Goal: Task Accomplishment & Management: Use online tool/utility

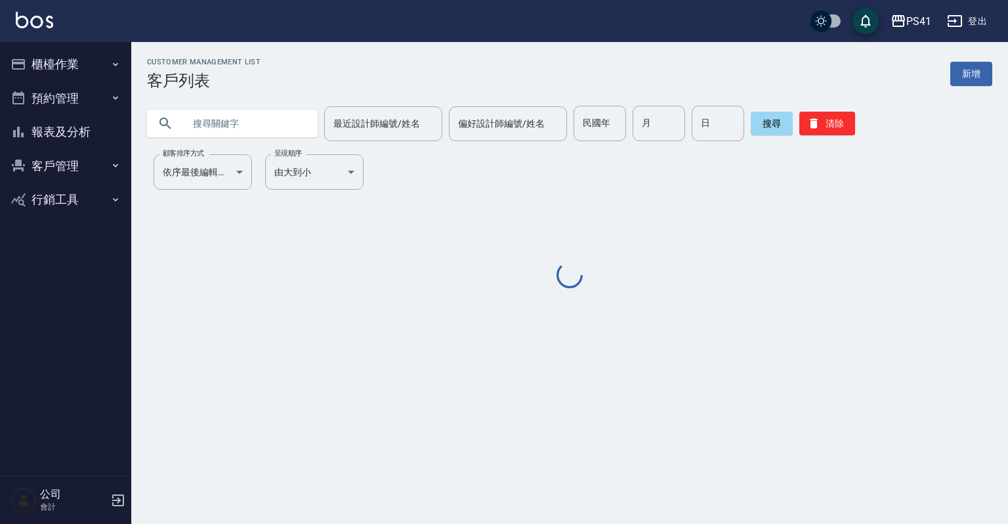
click at [119, 61] on icon "button" at bounding box center [115, 64] width 11 height 11
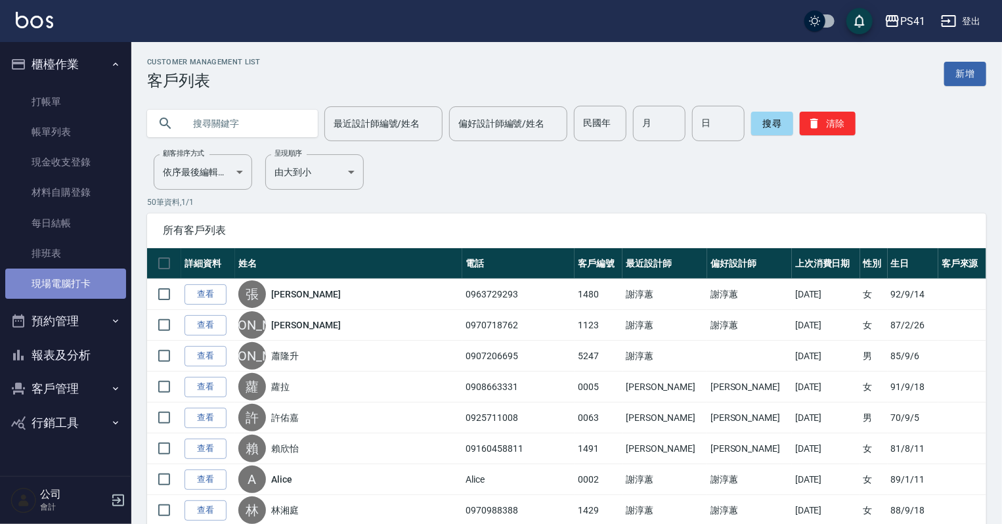
drag, startPoint x: 95, startPoint y: 290, endPoint x: 95, endPoint y: 279, distance: 11.2
click at [95, 290] on link "現場電腦打卡" at bounding box center [65, 283] width 121 height 30
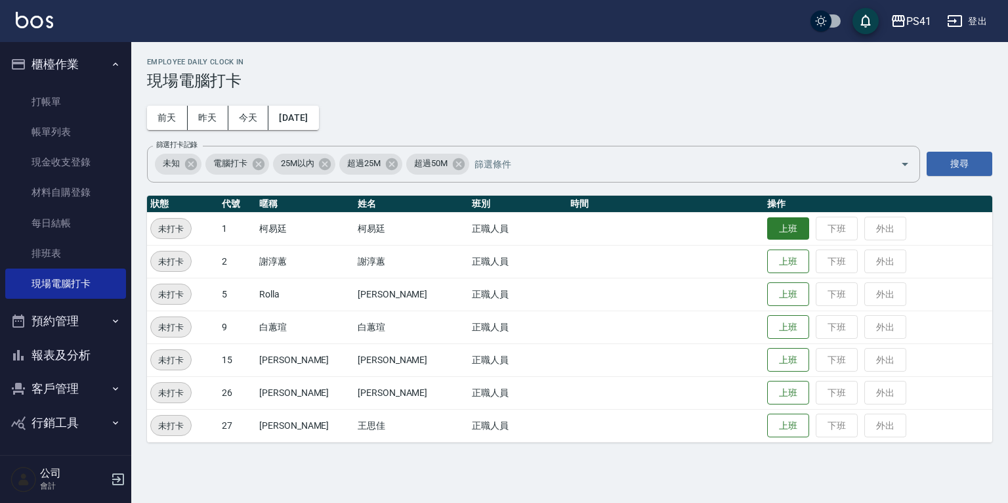
click at [773, 224] on button "上班" at bounding box center [788, 228] width 42 height 23
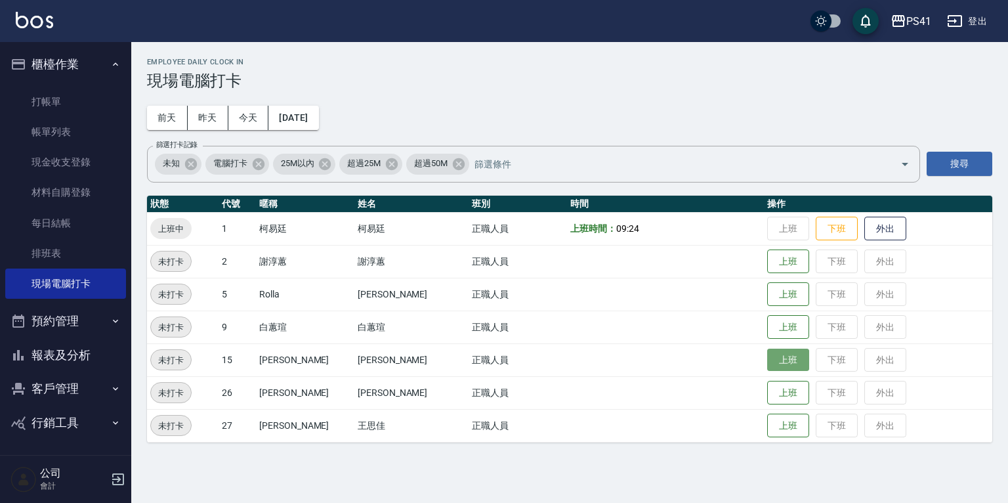
click at [769, 367] on button "上班" at bounding box center [788, 359] width 42 height 23
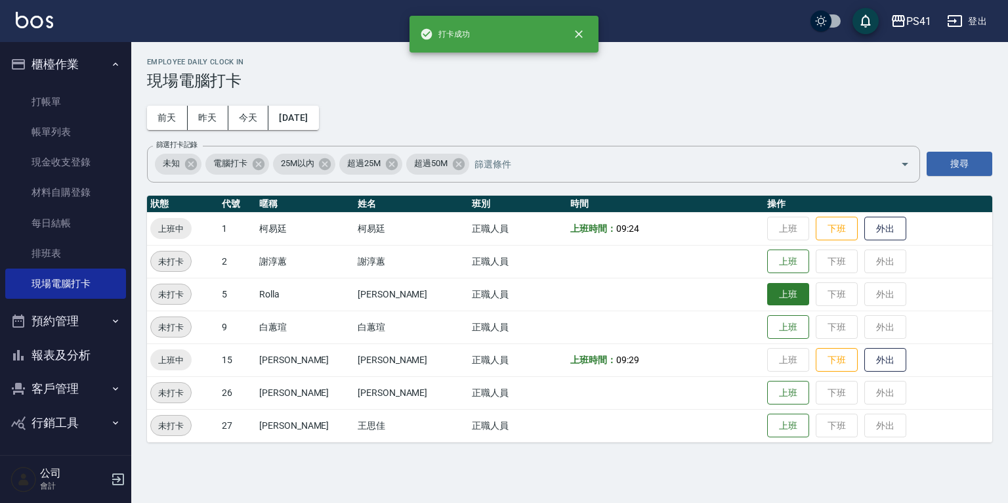
click at [767, 301] on button "上班" at bounding box center [788, 294] width 42 height 23
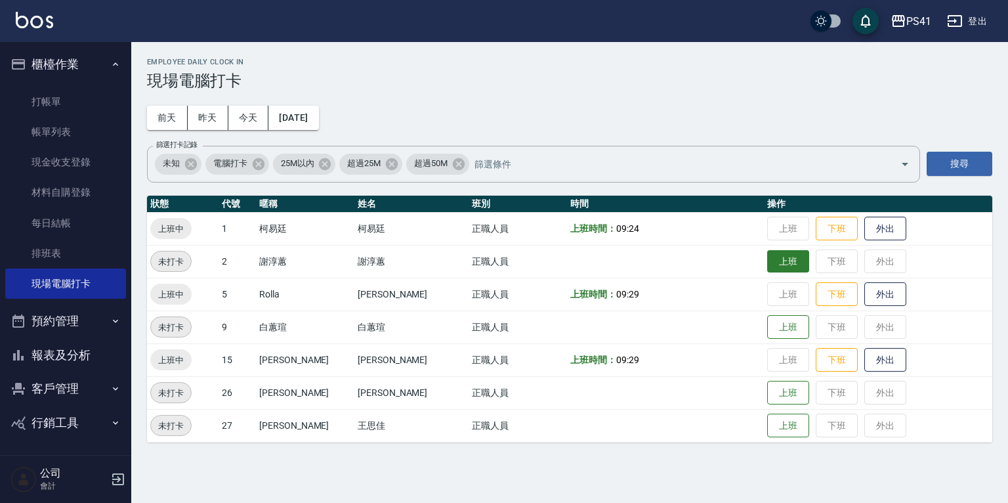
click at [777, 275] on td "上班 下班 外出" at bounding box center [878, 261] width 228 height 33
click at [776, 270] on button "上班" at bounding box center [788, 261] width 42 height 23
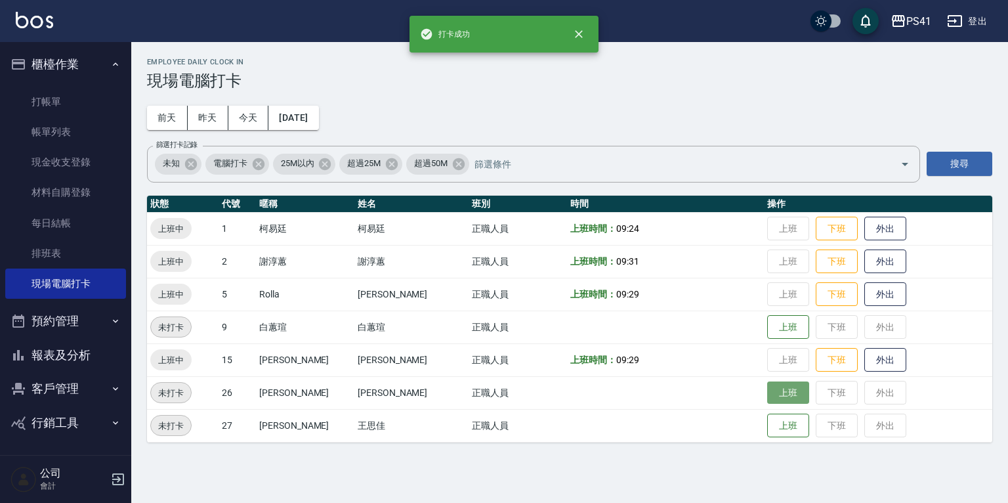
click at [772, 394] on button "上班" at bounding box center [788, 392] width 42 height 23
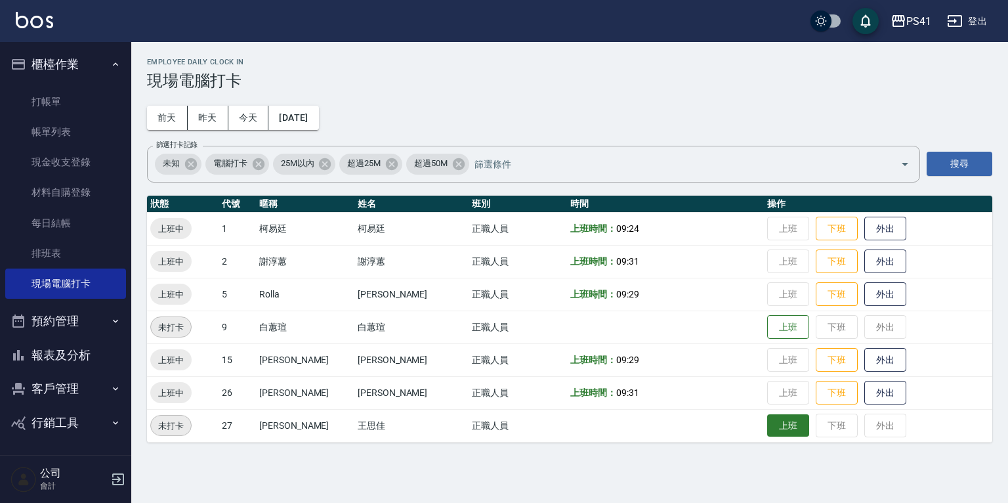
click at [767, 426] on button "上班" at bounding box center [788, 425] width 42 height 23
click at [63, 360] on button "報表及分析" at bounding box center [65, 355] width 121 height 34
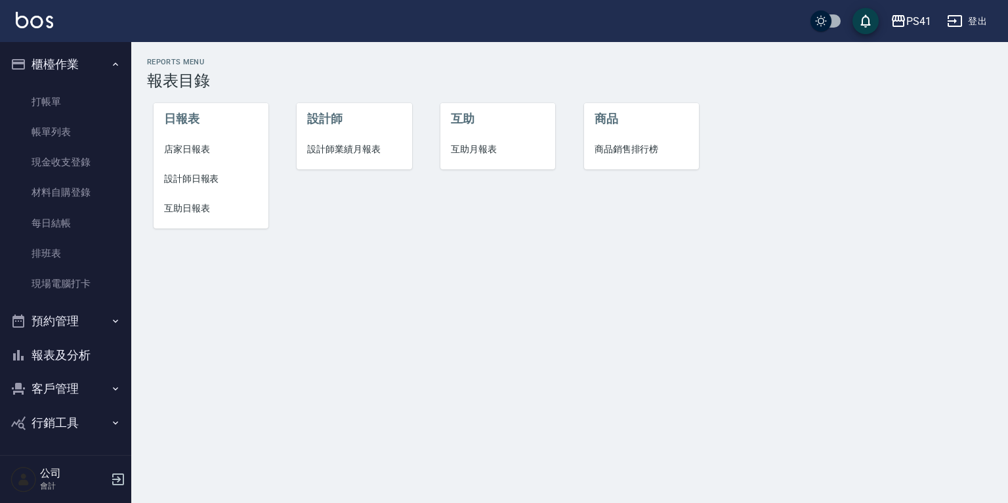
click at [60, 381] on button "客戶管理" at bounding box center [65, 388] width 121 height 34
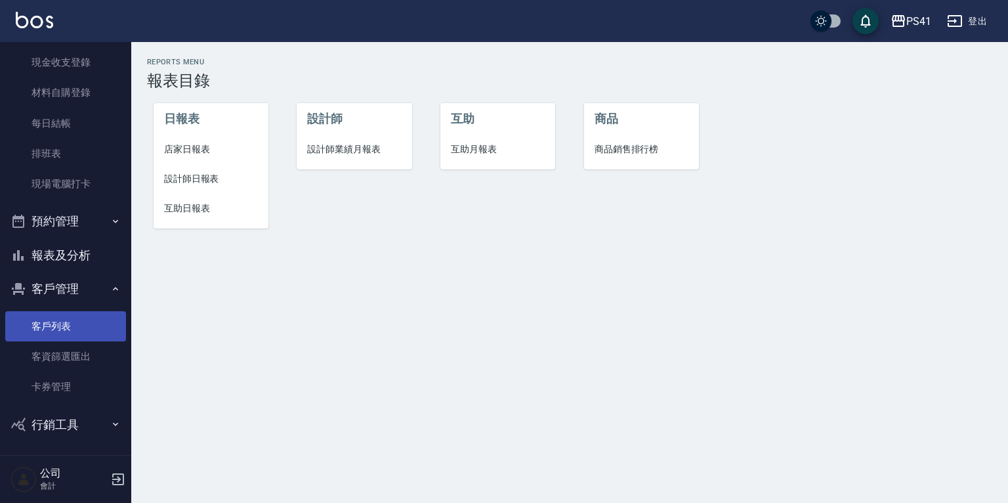
drag, startPoint x: 71, startPoint y: 327, endPoint x: 112, endPoint y: 312, distance: 44.0
click at [71, 327] on link "客戶列表" at bounding box center [65, 326] width 121 height 30
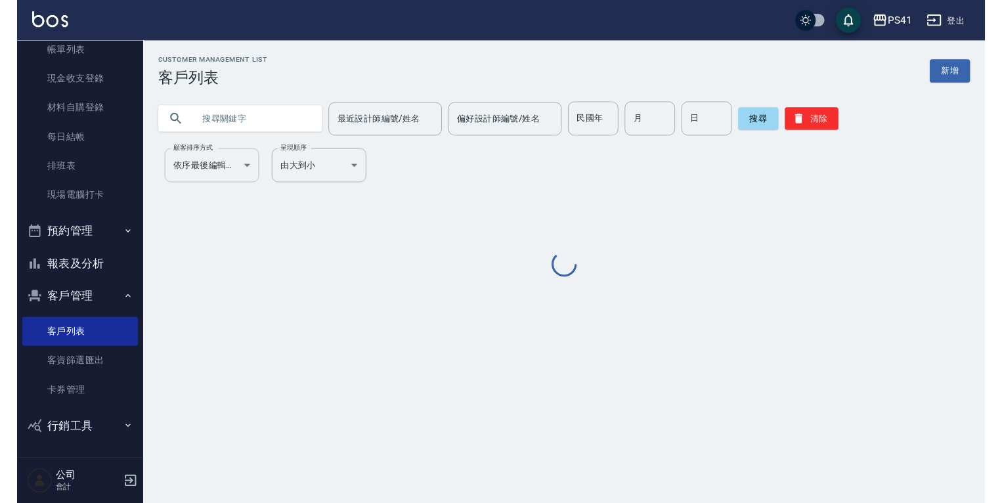
scroll to position [80, 0]
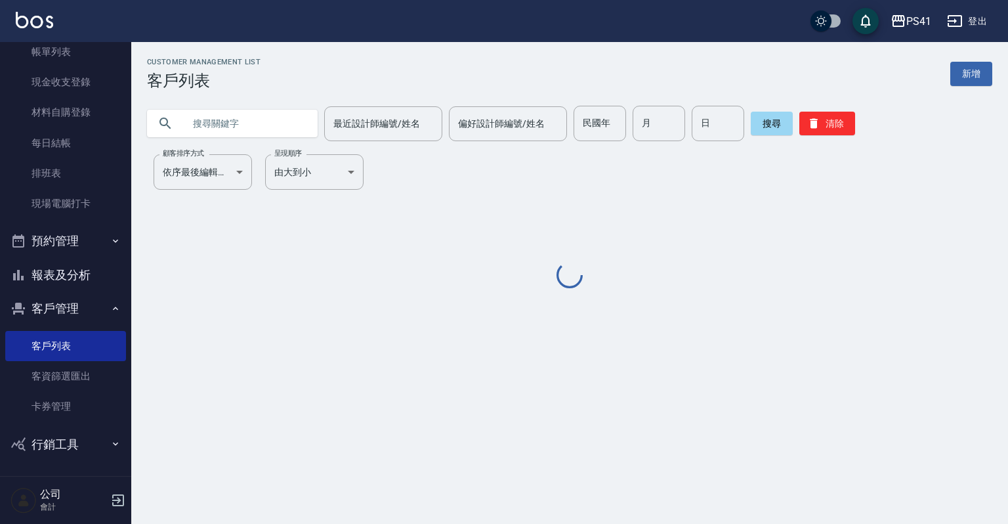
click at [211, 127] on input "text" at bounding box center [245, 123] width 123 height 35
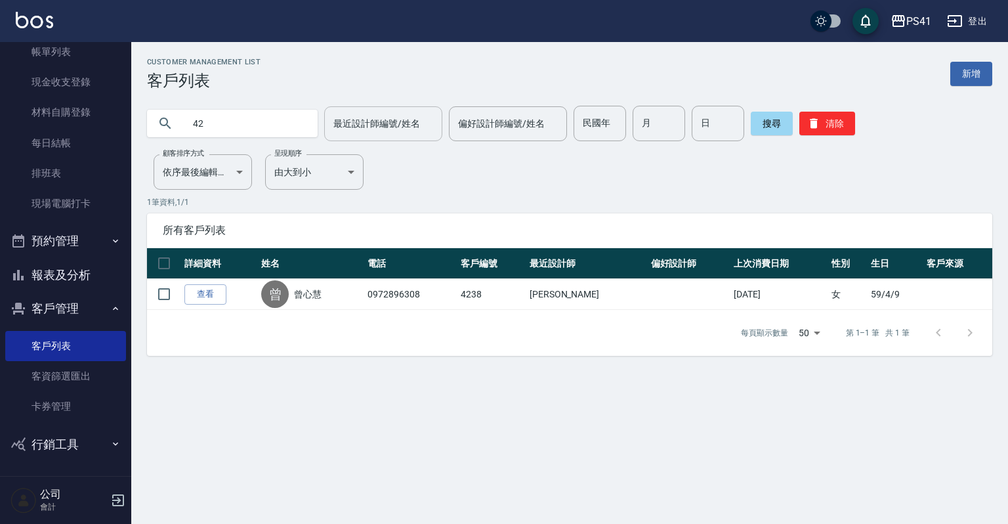
type input "4"
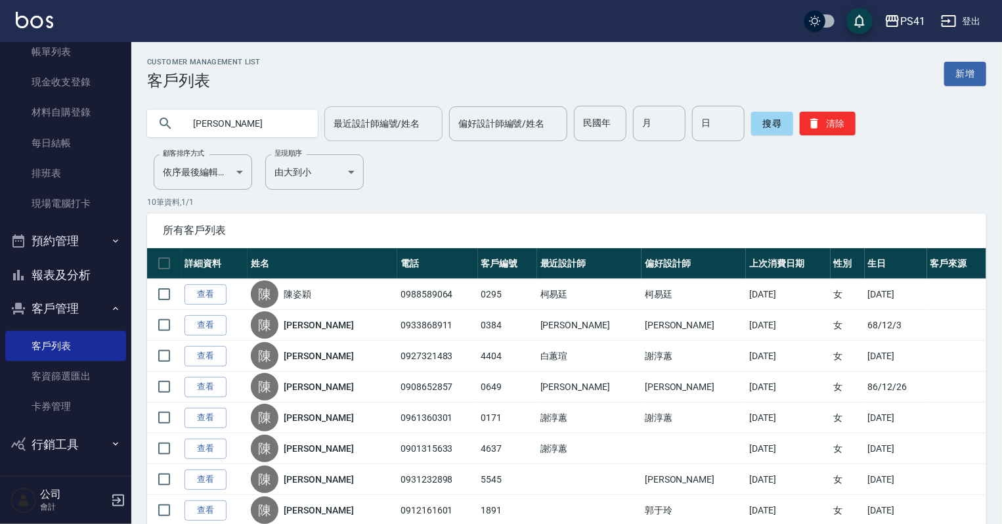
type input "陳"
type input "吟"
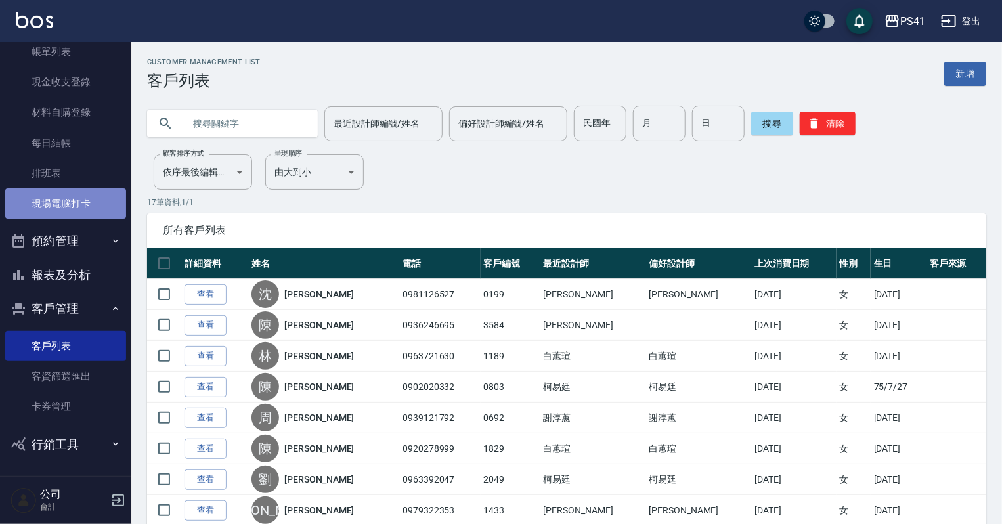
click at [72, 202] on link "現場電腦打卡" at bounding box center [65, 203] width 121 height 30
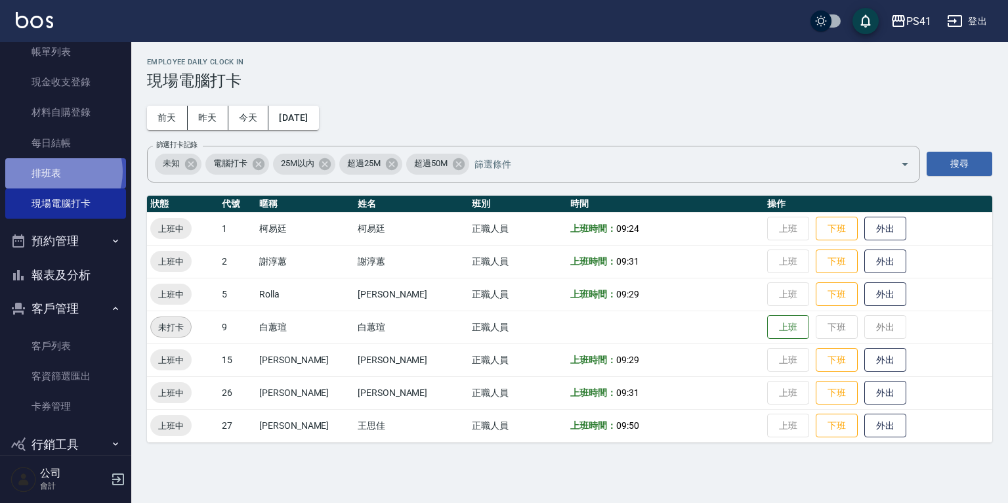
click at [58, 171] on link "排班表" at bounding box center [65, 173] width 121 height 30
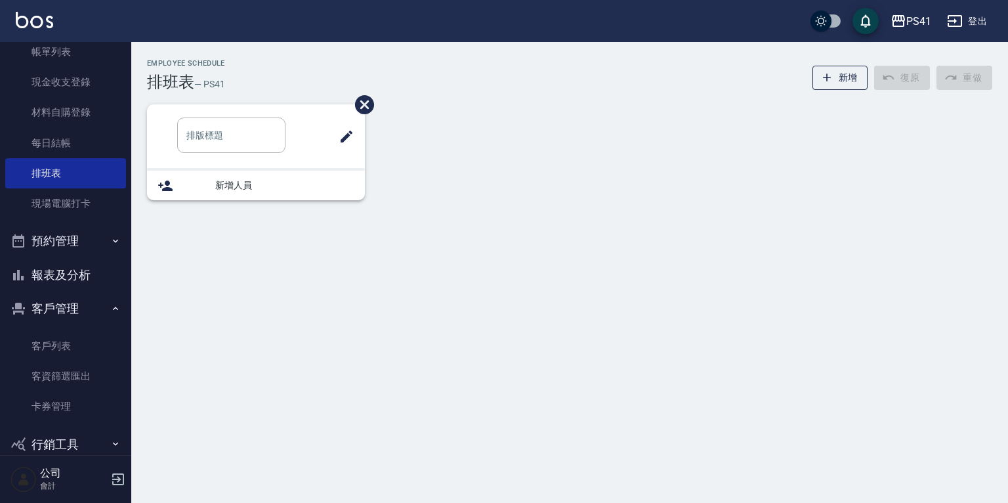
type input "洗髮"
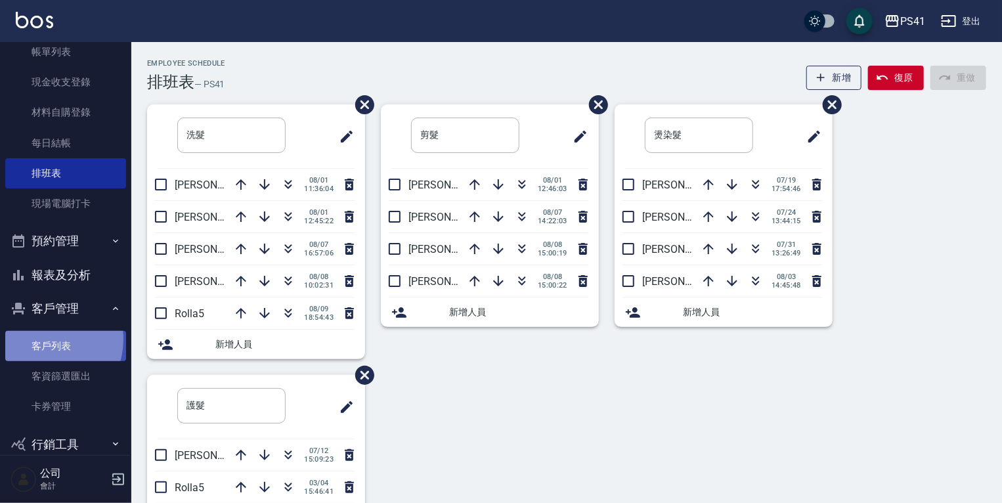
drag, startPoint x: 43, startPoint y: 339, endPoint x: 37, endPoint y: 357, distance: 19.5
click at [43, 339] on link "客戶列表" at bounding box center [65, 346] width 121 height 30
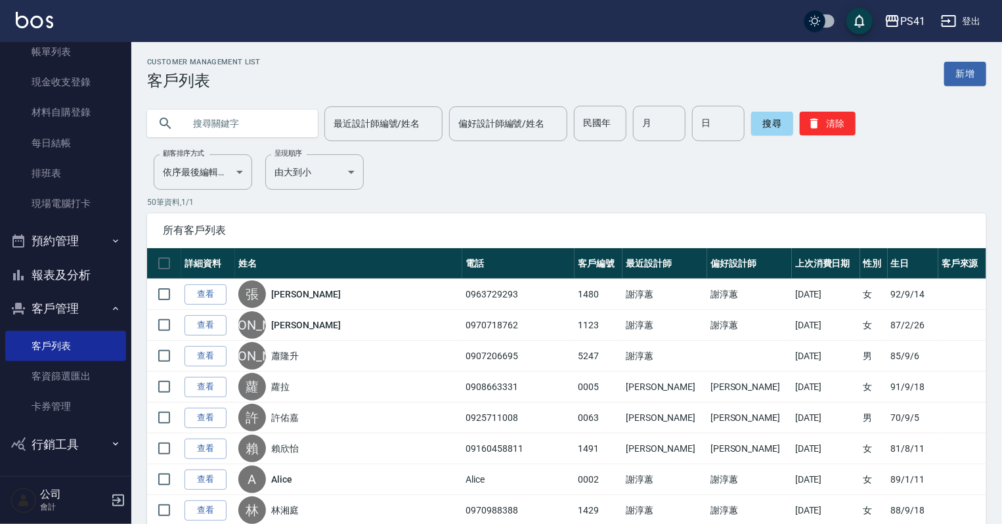
click at [235, 117] on input "text" at bounding box center [245, 123] width 123 height 35
type input "[PERSON_NAME]"
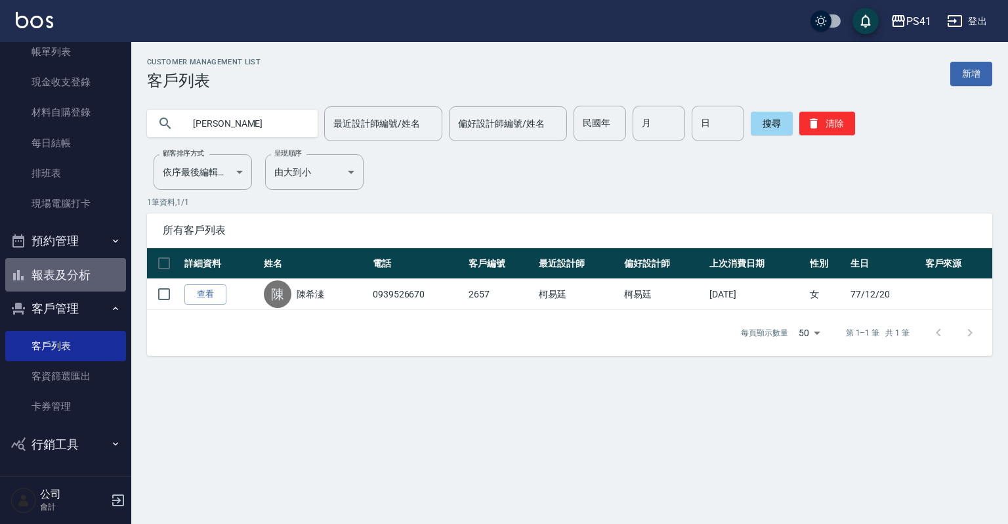
drag, startPoint x: 87, startPoint y: 275, endPoint x: 87, endPoint y: 266, distance: 8.5
click at [87, 274] on button "報表及分析" at bounding box center [65, 275] width 121 height 34
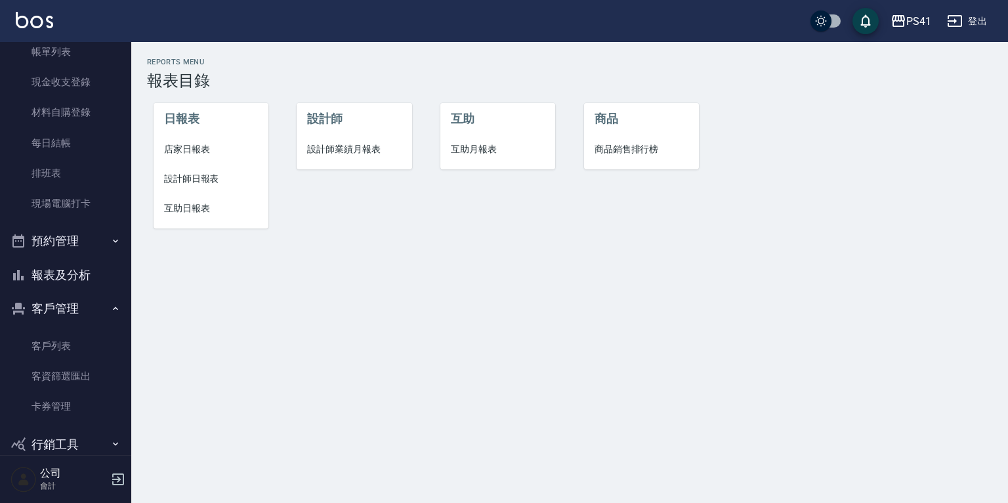
click at [177, 173] on span "設計師日報表" at bounding box center [211, 179] width 94 height 14
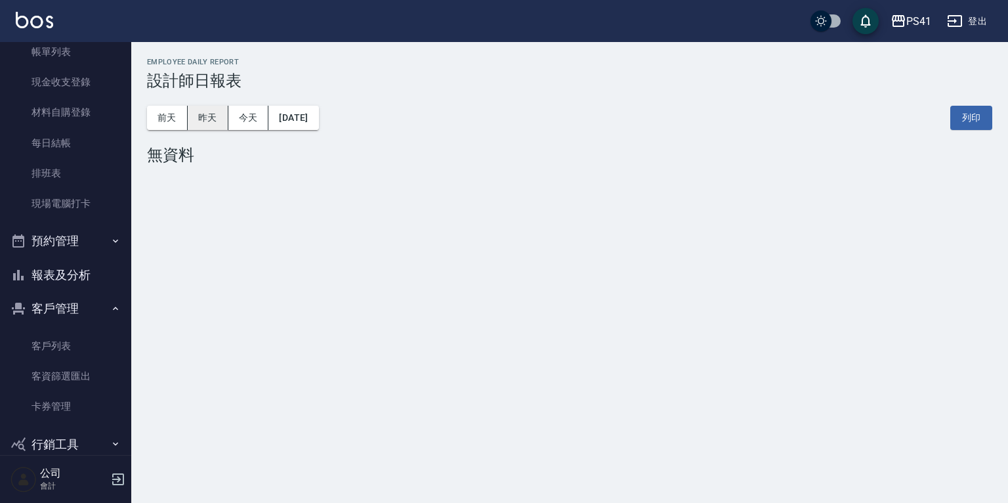
click at [209, 110] on button "昨天" at bounding box center [208, 118] width 41 height 24
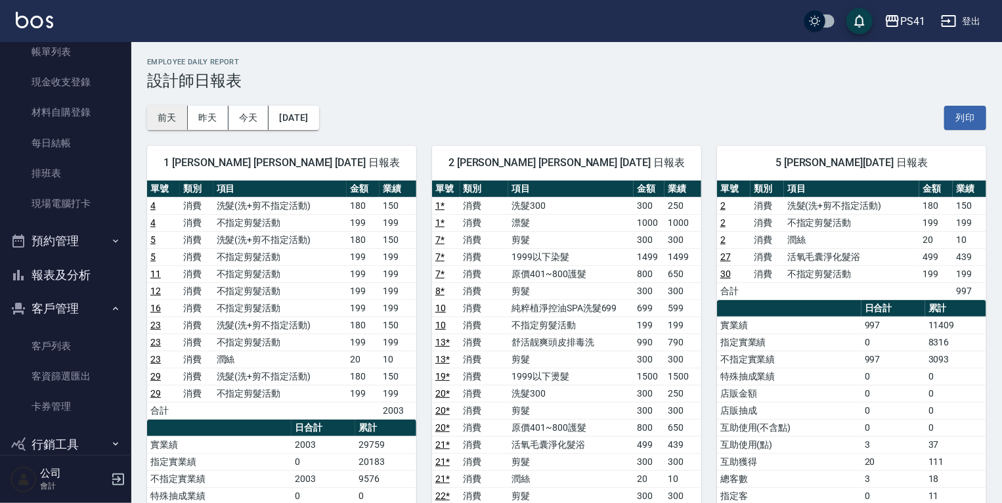
click at [164, 112] on button "前天" at bounding box center [167, 118] width 41 height 24
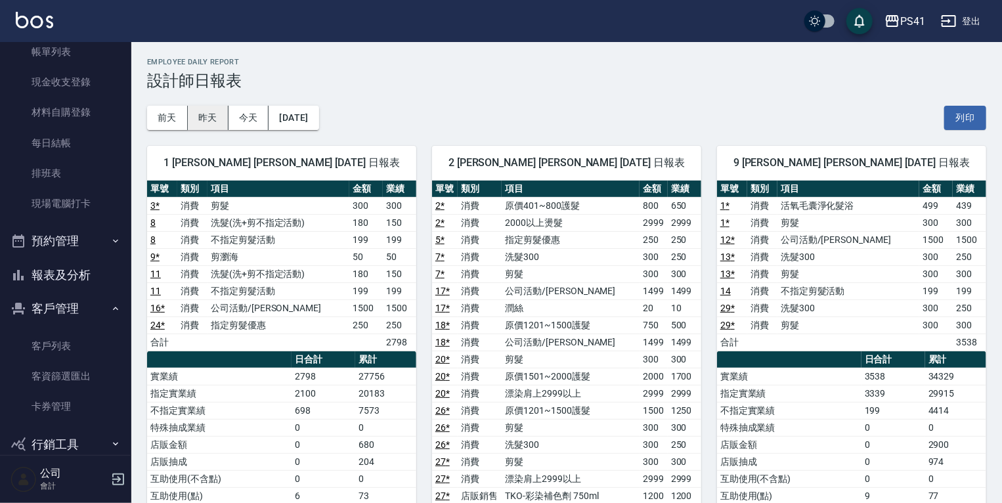
click at [205, 116] on button "昨天" at bounding box center [208, 118] width 41 height 24
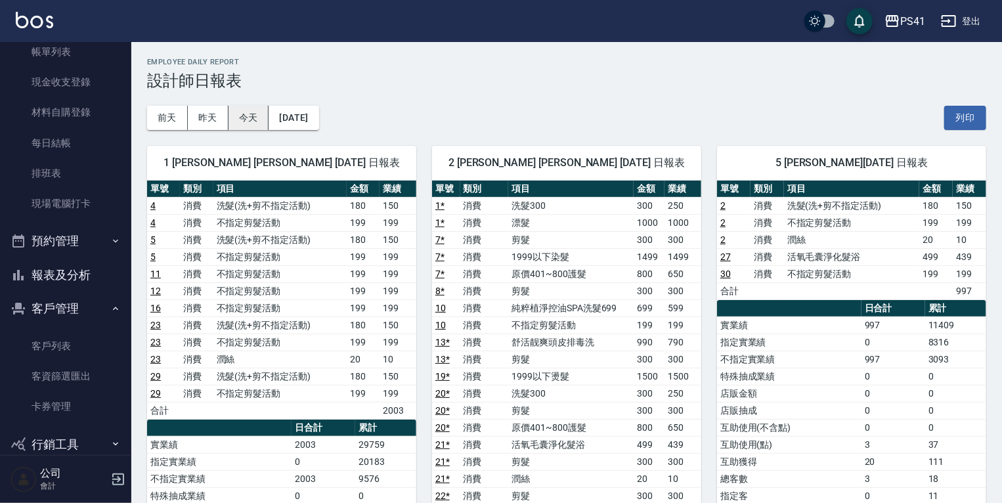
click at [241, 114] on button "今天" at bounding box center [248, 118] width 41 height 24
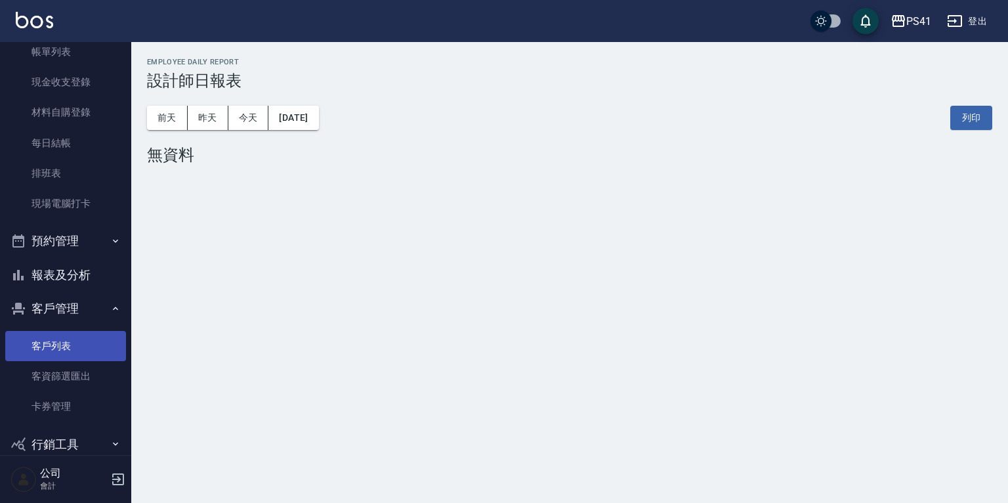
drag, startPoint x: 52, startPoint y: 339, endPoint x: 53, endPoint y: 360, distance: 21.0
click at [53, 339] on link "客戶列表" at bounding box center [65, 346] width 121 height 30
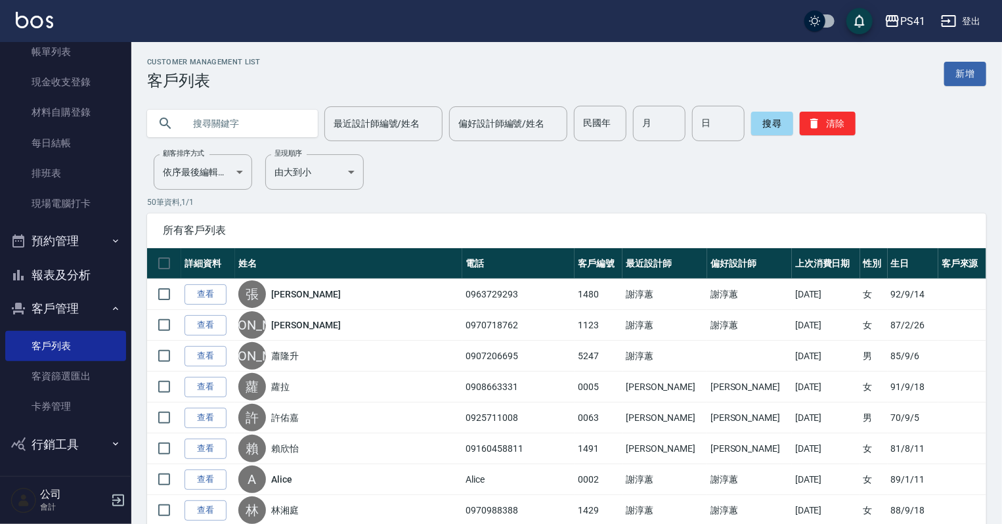
click at [236, 123] on input "text" at bounding box center [245, 123] width 123 height 35
type input "[PERSON_NAME]"
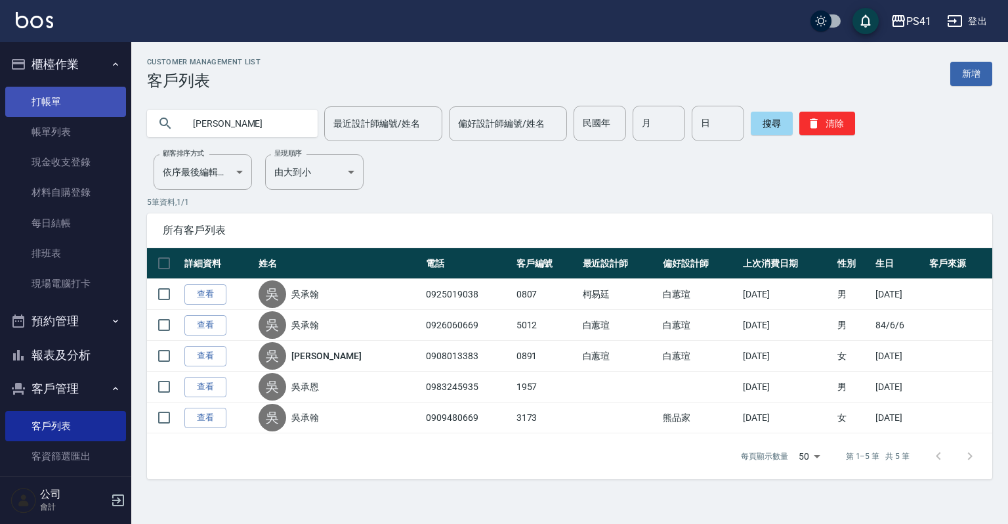
click at [48, 100] on link "打帳單" at bounding box center [65, 102] width 121 height 30
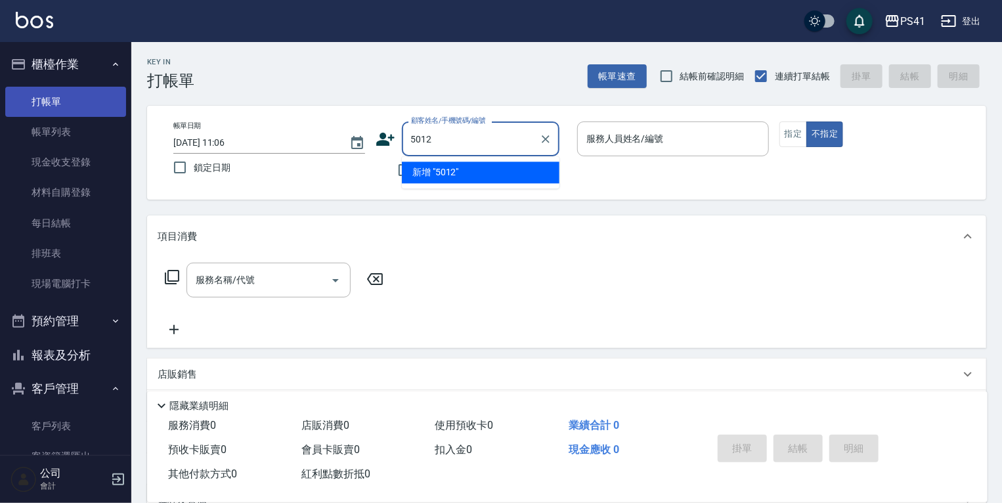
type input "5012"
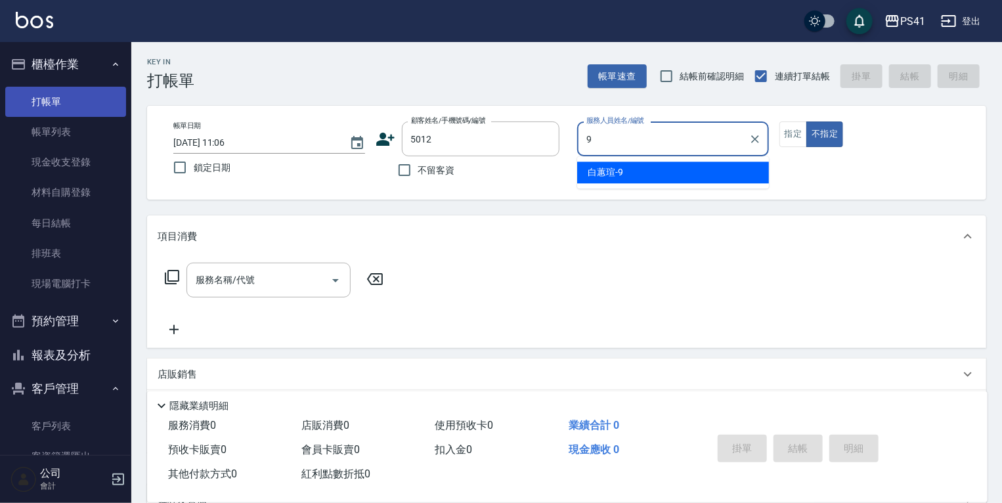
type input "[PERSON_NAME]-9"
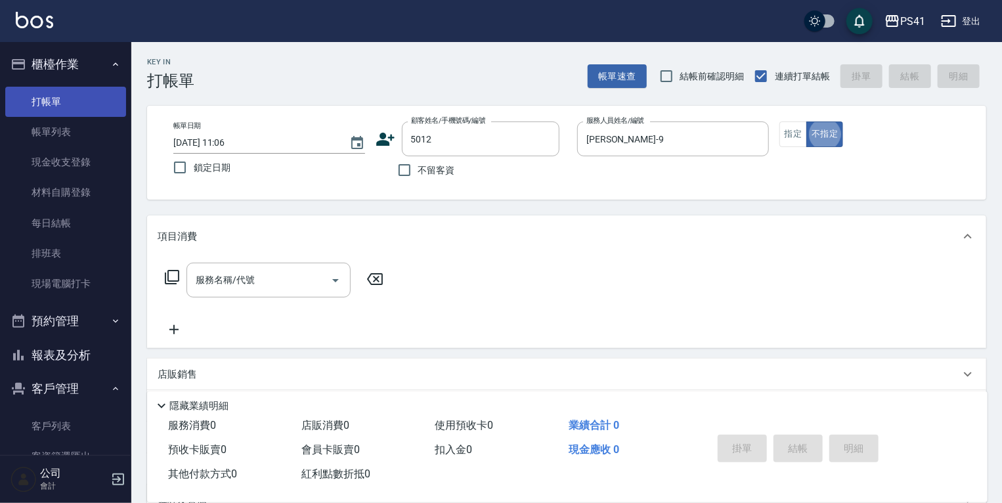
type button "false"
type input "[PERSON_NAME]/0926060669/5012"
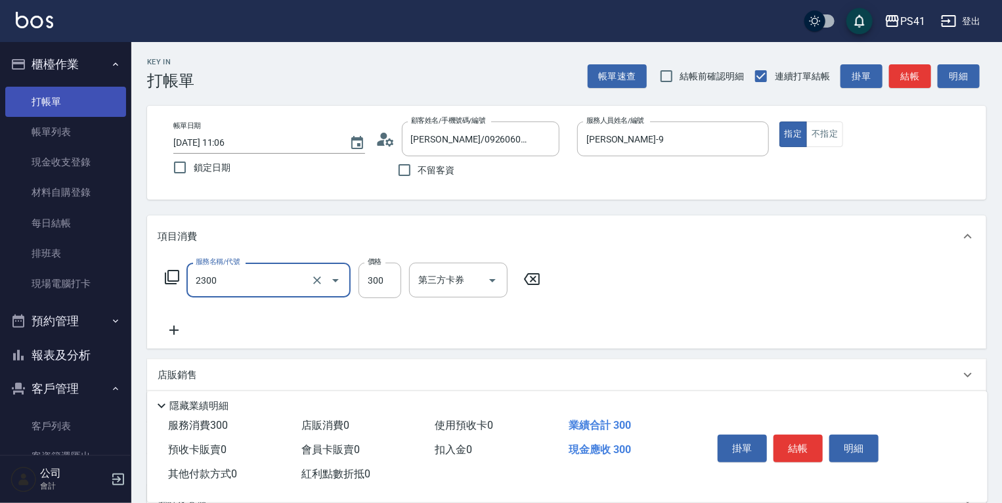
type input "剪髮(2300)"
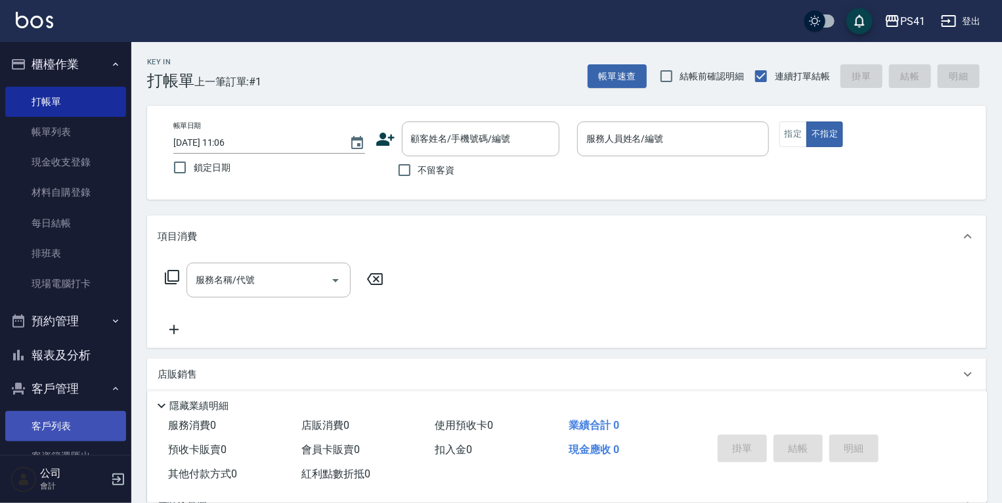
click at [50, 417] on link "客戶列表" at bounding box center [65, 426] width 121 height 30
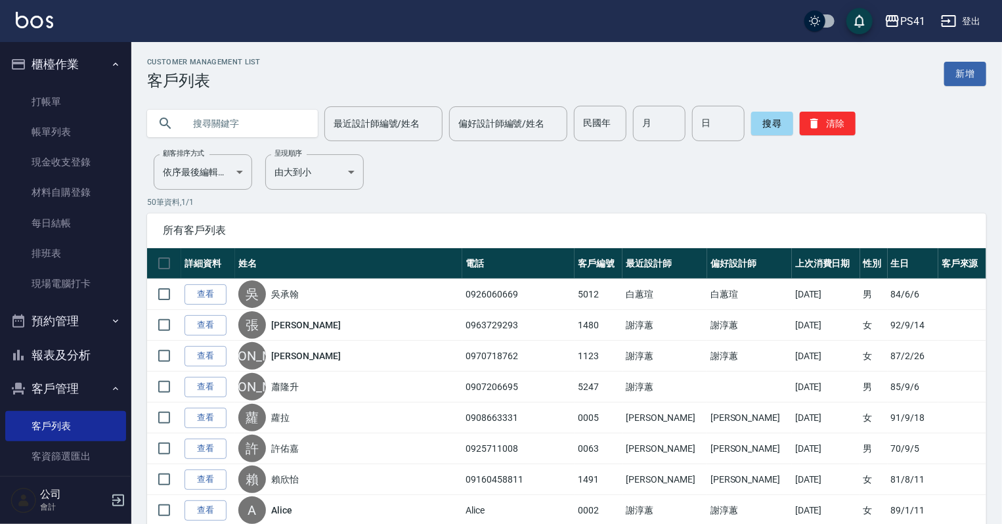
click at [207, 118] on input "text" at bounding box center [245, 123] width 123 height 35
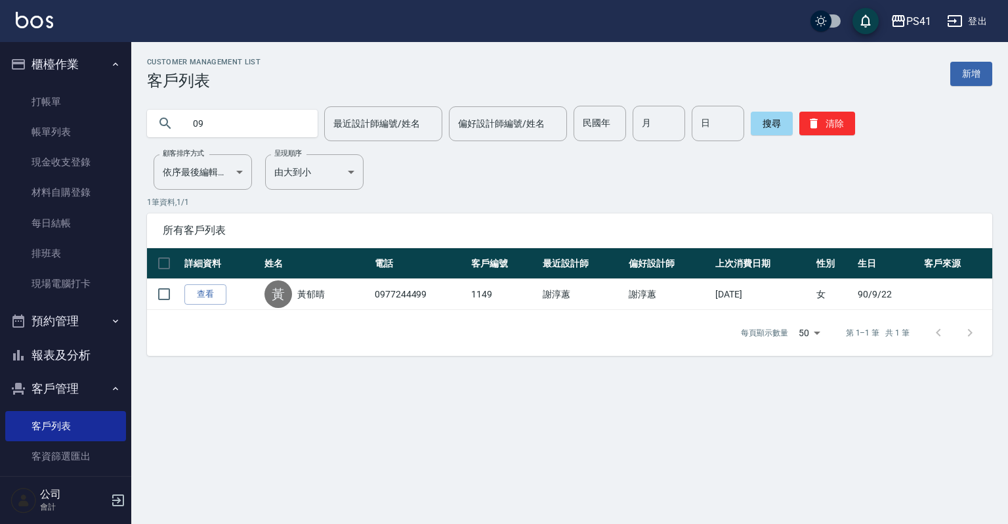
type input "0"
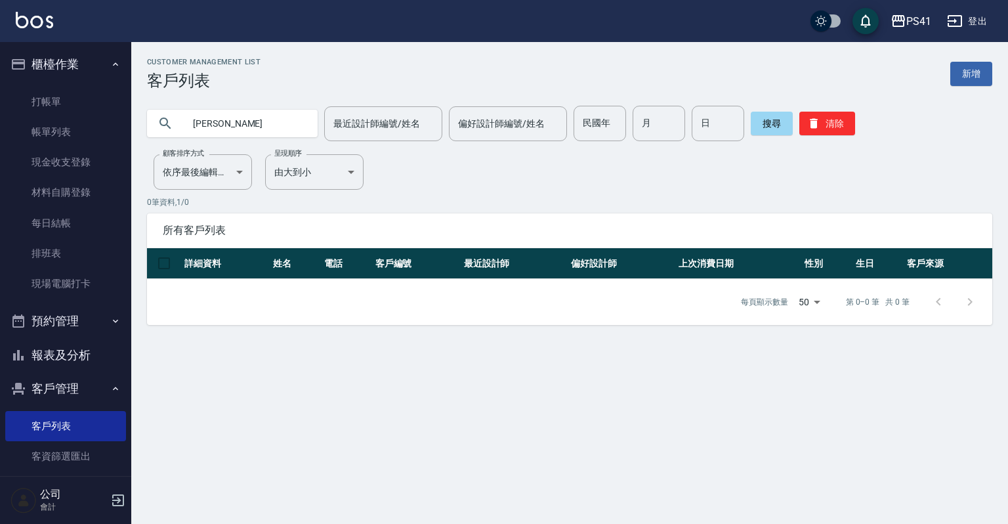
type input "劉"
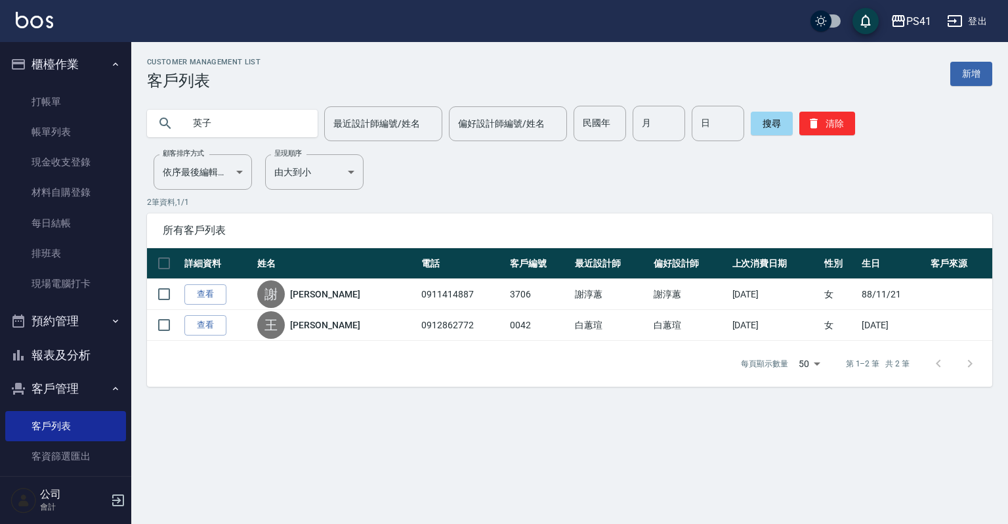
type input "[PERSON_NAME]"
type input "0900797238"
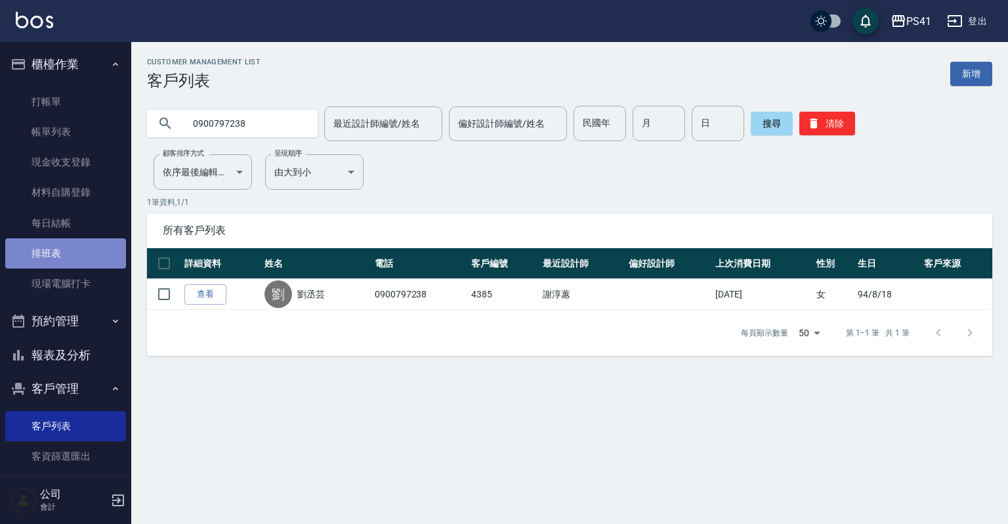
click at [84, 249] on link "排班表" at bounding box center [65, 253] width 121 height 30
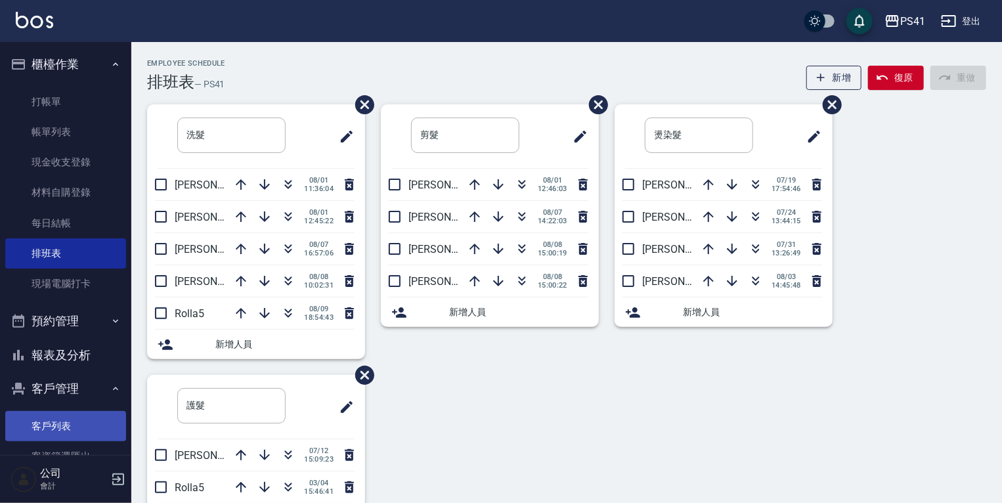
click at [56, 425] on link "客戶列表" at bounding box center [65, 426] width 121 height 30
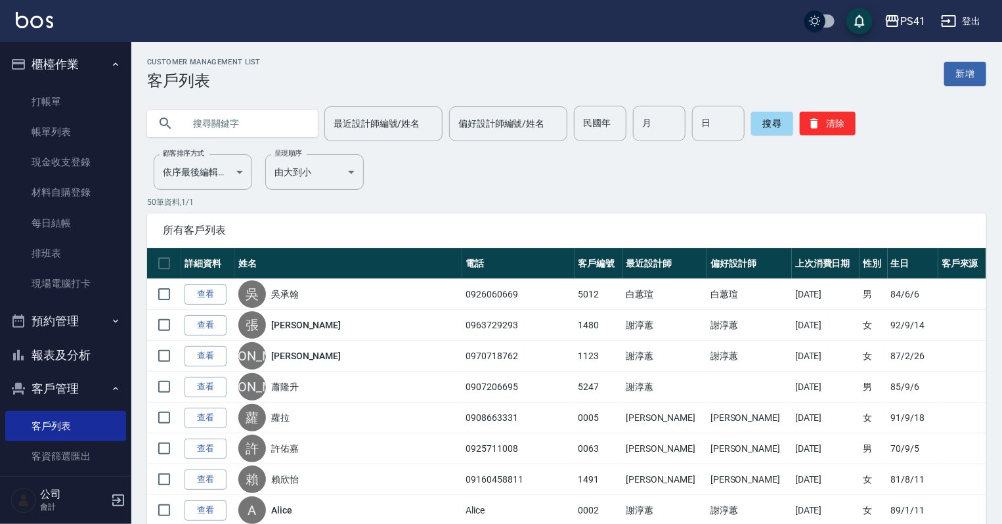
click at [222, 117] on input "text" at bounding box center [245, 123] width 123 height 35
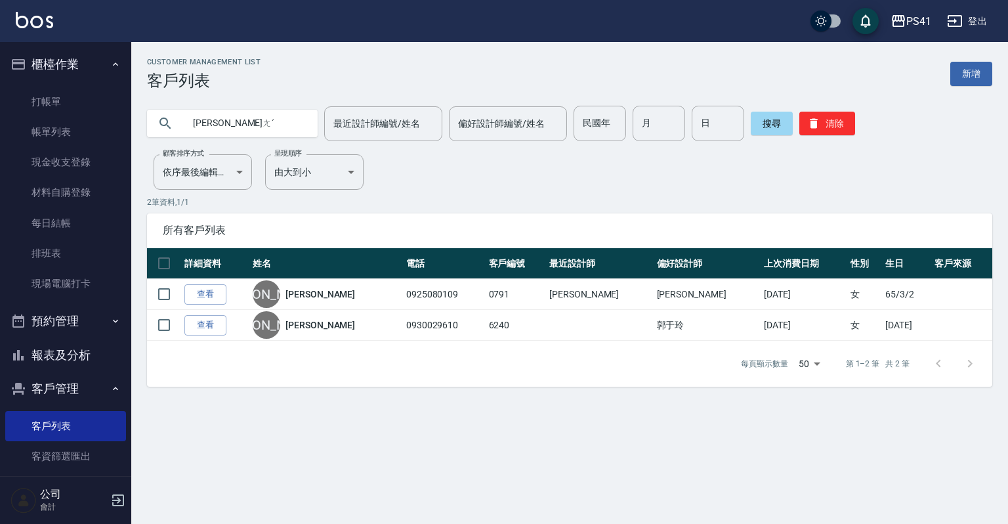
type input "[PERSON_NAME]ㄤˊ"
click at [839, 135] on div "搜尋 清除" at bounding box center [803, 123] width 104 height 35
click at [839, 123] on button "清除" at bounding box center [827, 124] width 56 height 24
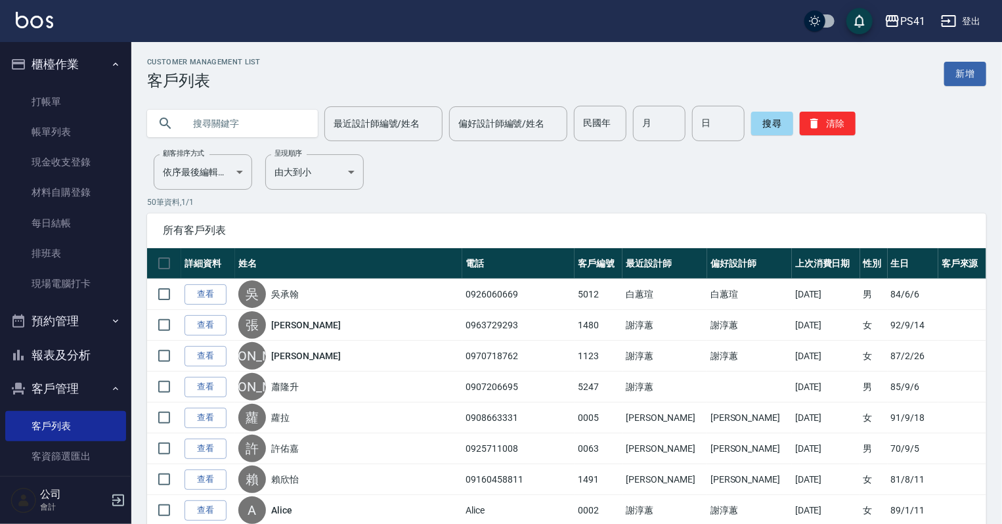
click at [304, 121] on input "text" at bounding box center [245, 123] width 123 height 35
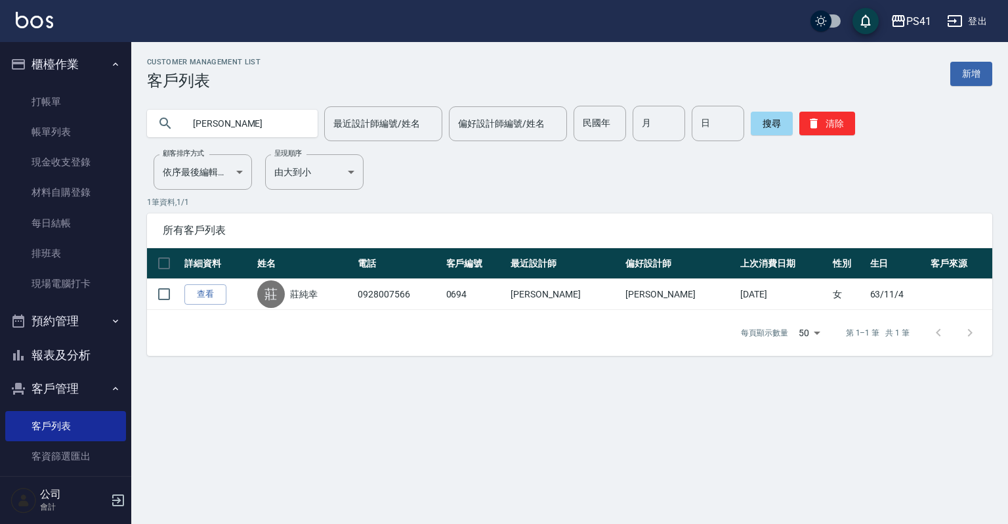
type input "莊"
type input "[PERSON_NAME]"
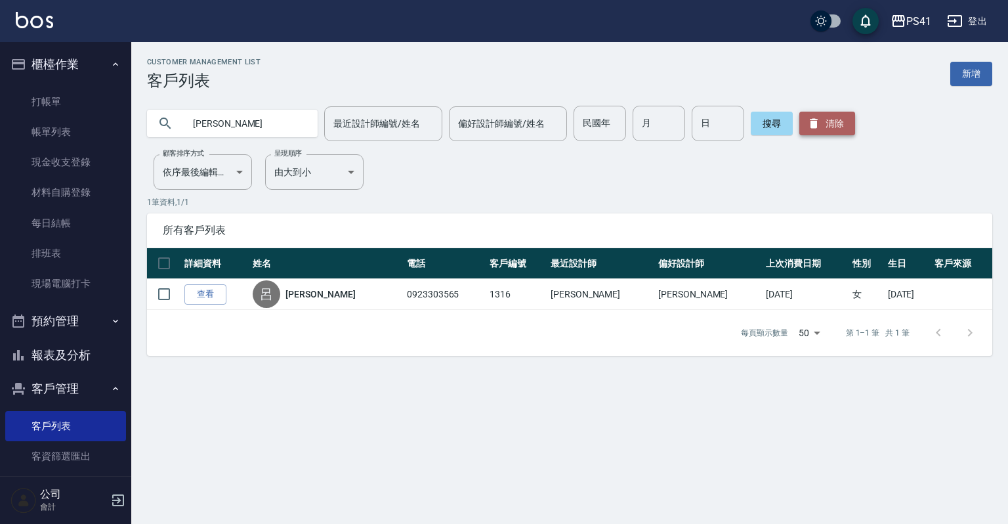
drag, startPoint x: 831, startPoint y: 121, endPoint x: 821, endPoint y: 117, distance: 10.6
click at [830, 121] on button "清除" at bounding box center [827, 124] width 56 height 24
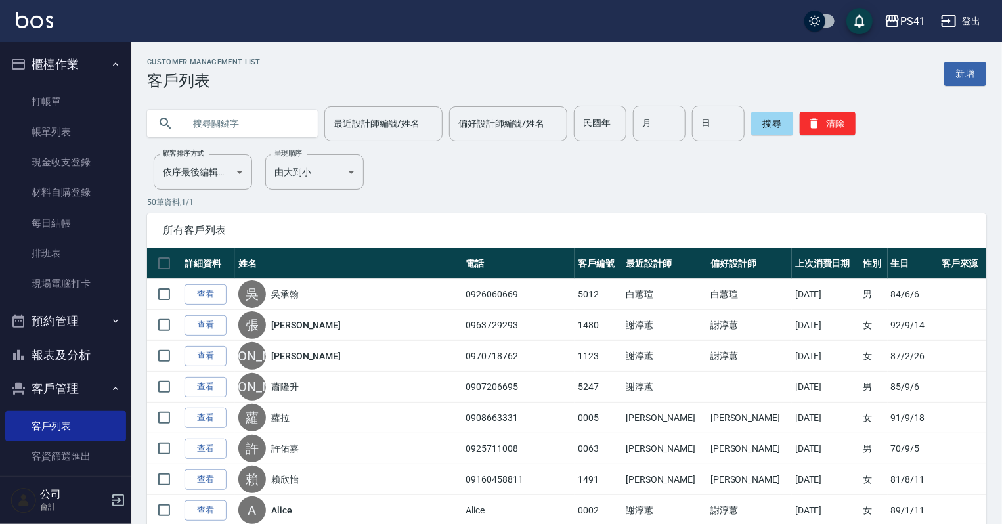
click at [219, 125] on input "text" at bounding box center [245, 123] width 123 height 35
type input "0915908282"
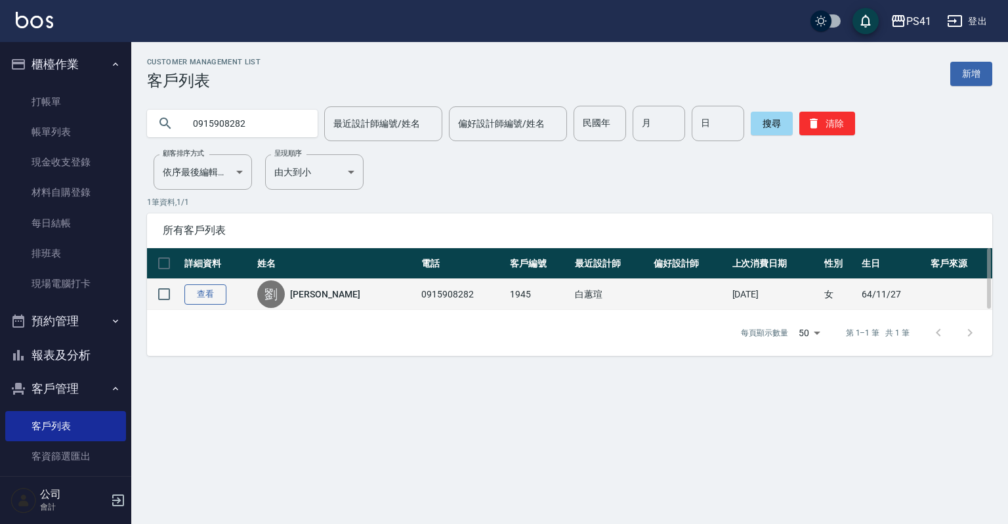
click at [215, 294] on link "查看" at bounding box center [205, 294] width 42 height 20
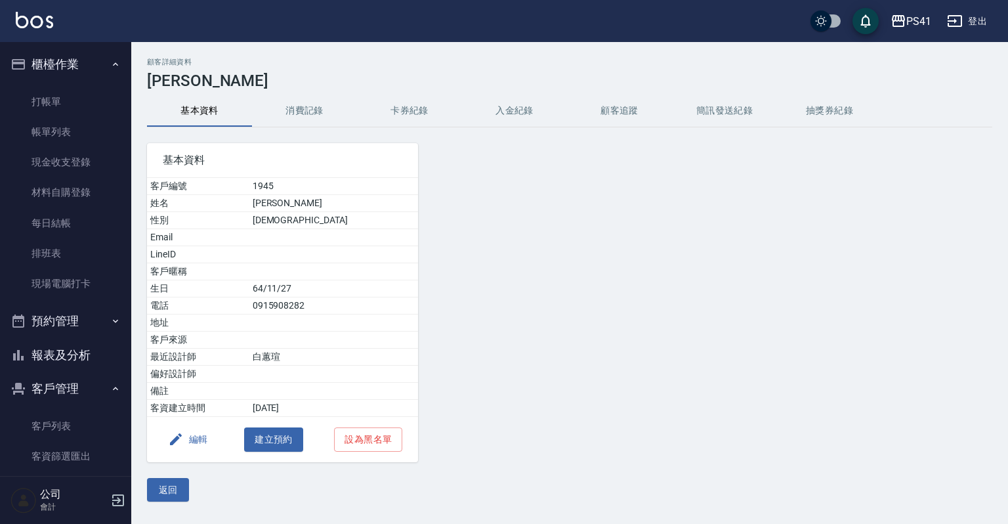
click at [300, 109] on button "消費記錄" at bounding box center [304, 111] width 105 height 32
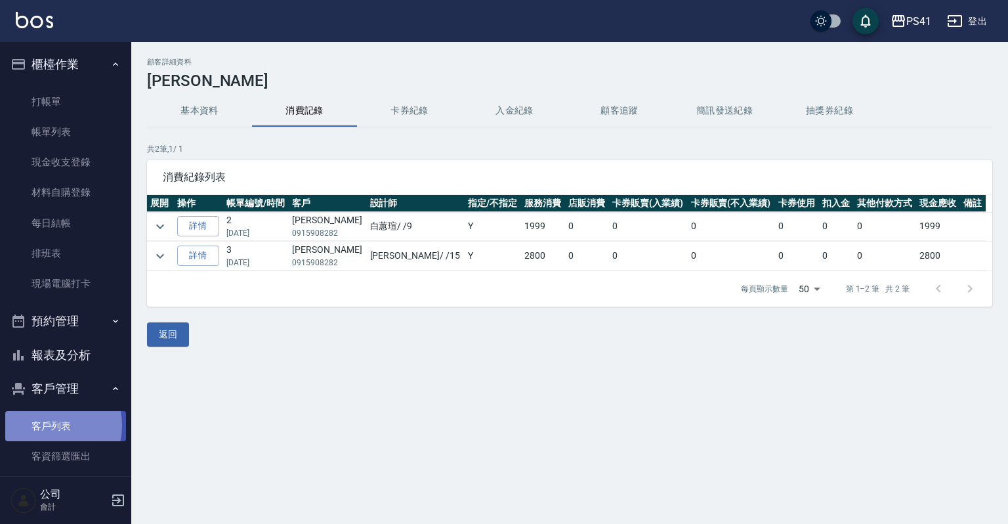
click at [51, 425] on link "客戶列表" at bounding box center [65, 426] width 121 height 30
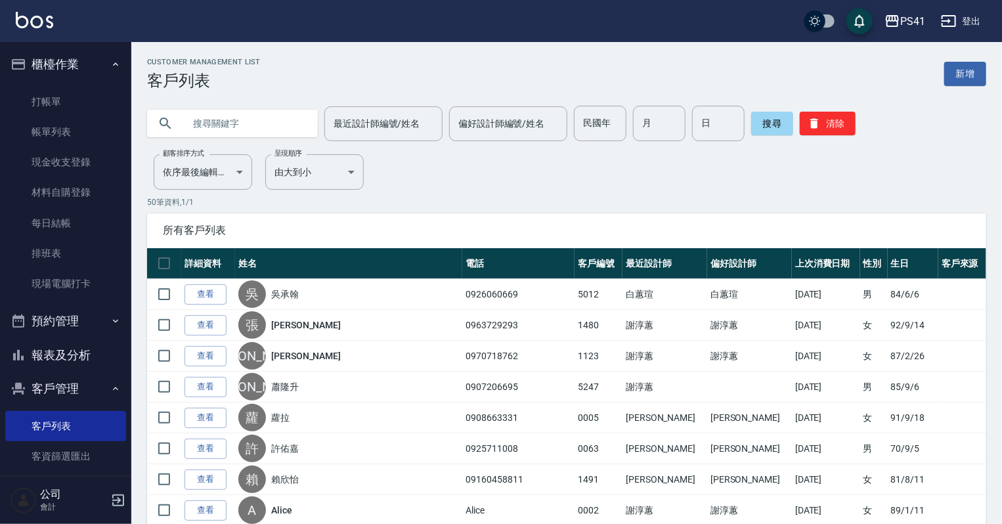
click at [273, 138] on input "text" at bounding box center [245, 123] width 123 height 35
type input "0970812906"
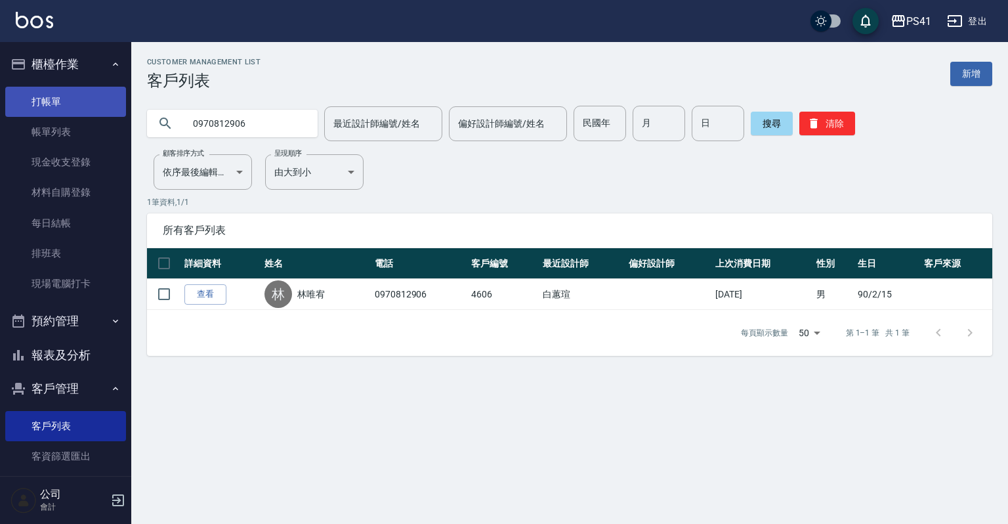
click at [62, 101] on link "打帳單" at bounding box center [65, 102] width 121 height 30
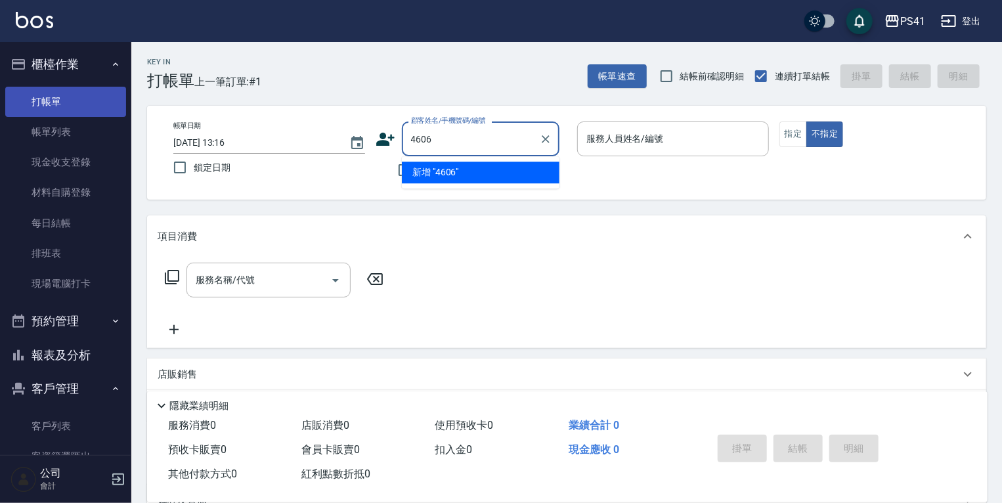
type input "4606"
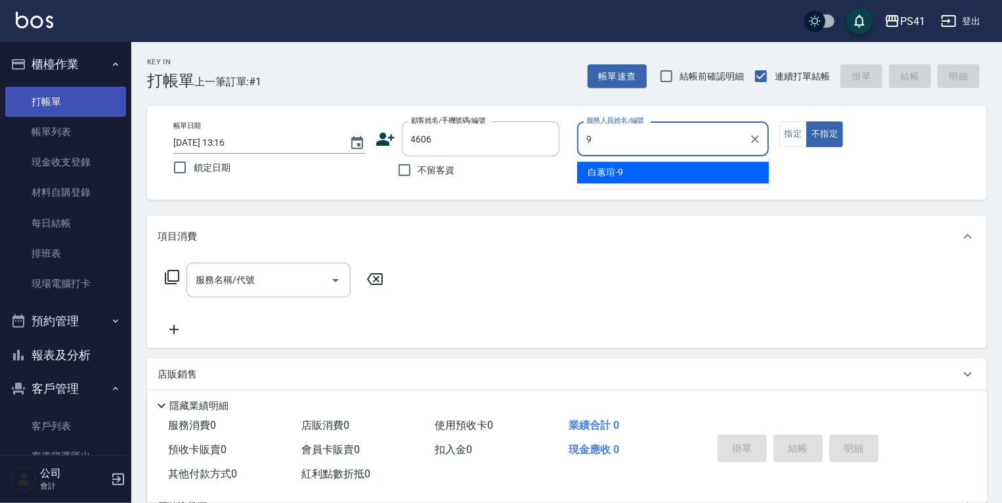
type input "[PERSON_NAME]-9"
type button "false"
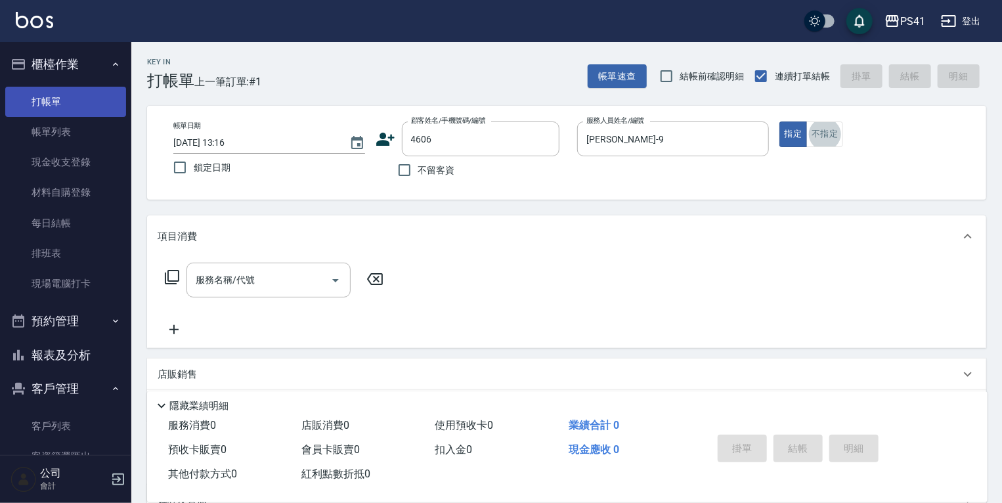
type input "[PERSON_NAME]/0970812906/4606"
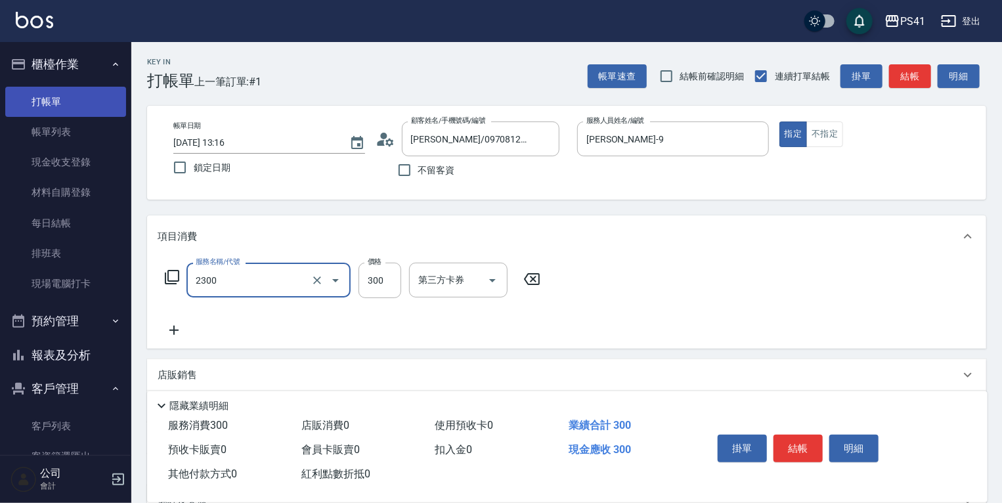
type input "剪髮(2300)"
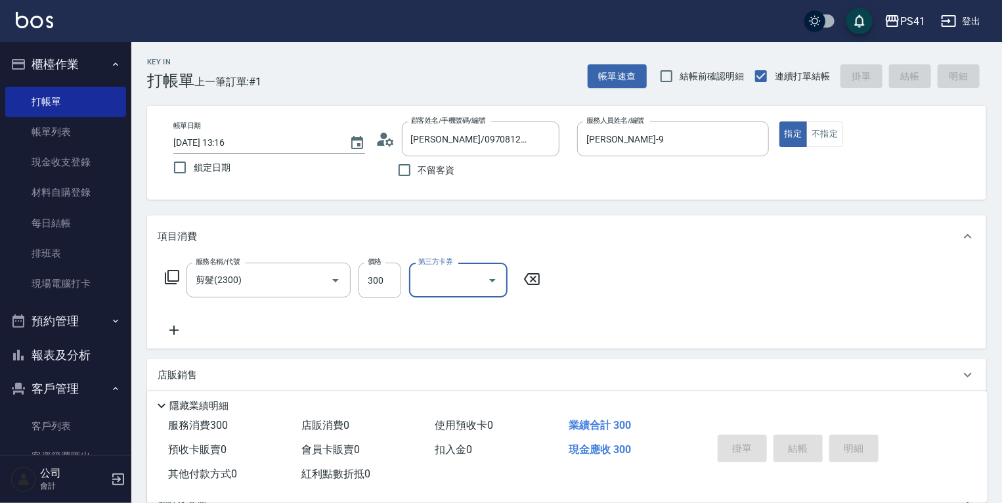
type input "[DATE] 13:17"
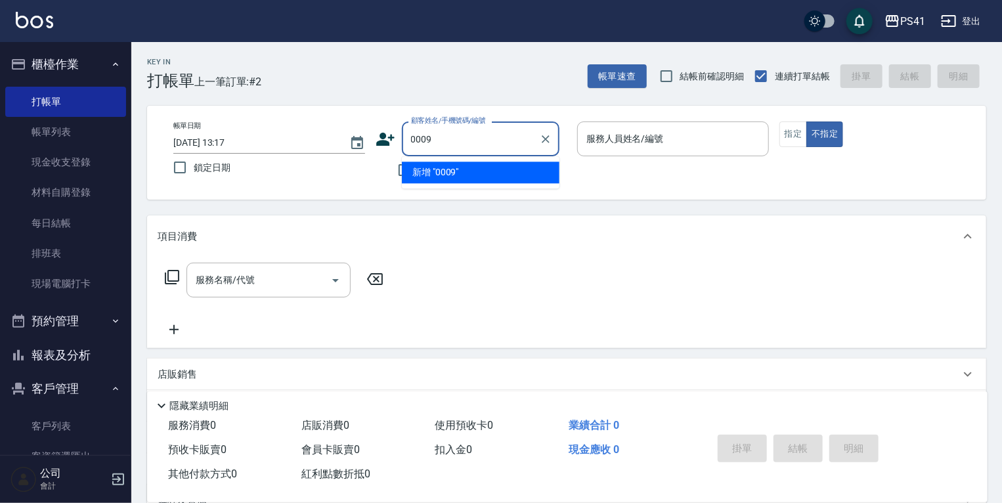
type input "0009"
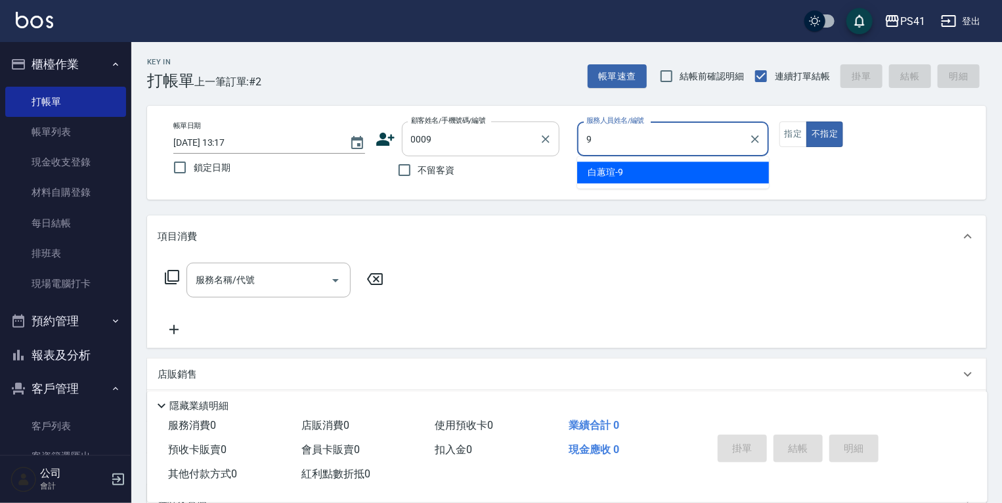
type input "[PERSON_NAME]-9"
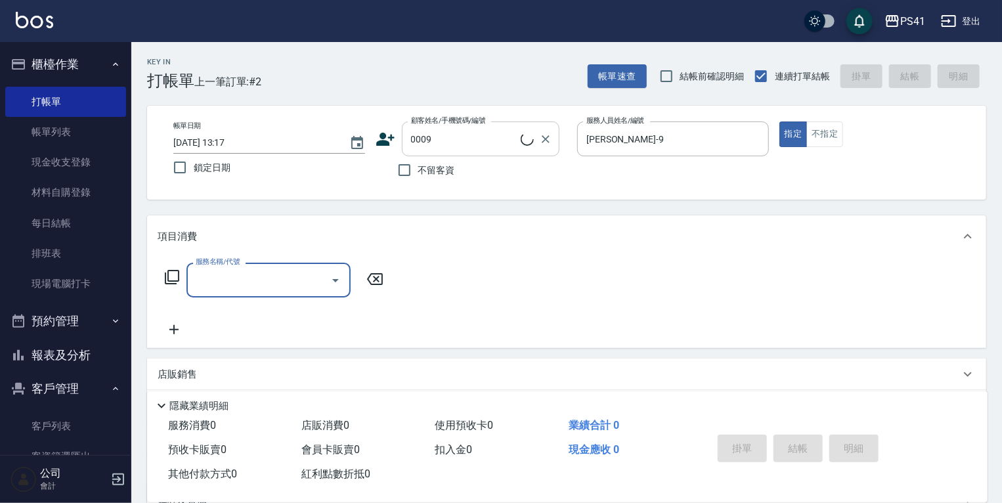
type input "白白/9_白白/0009"
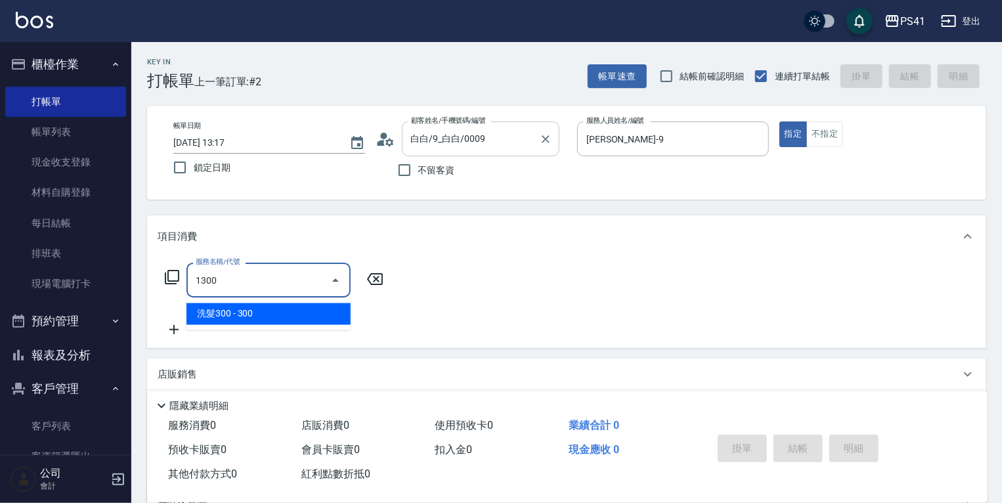
type input "洗髮300(1300)"
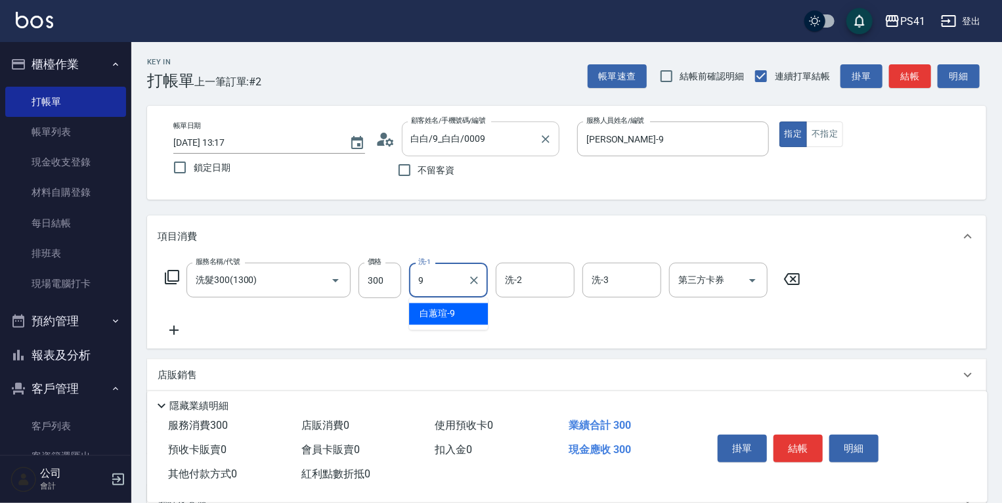
type input "[PERSON_NAME]-9"
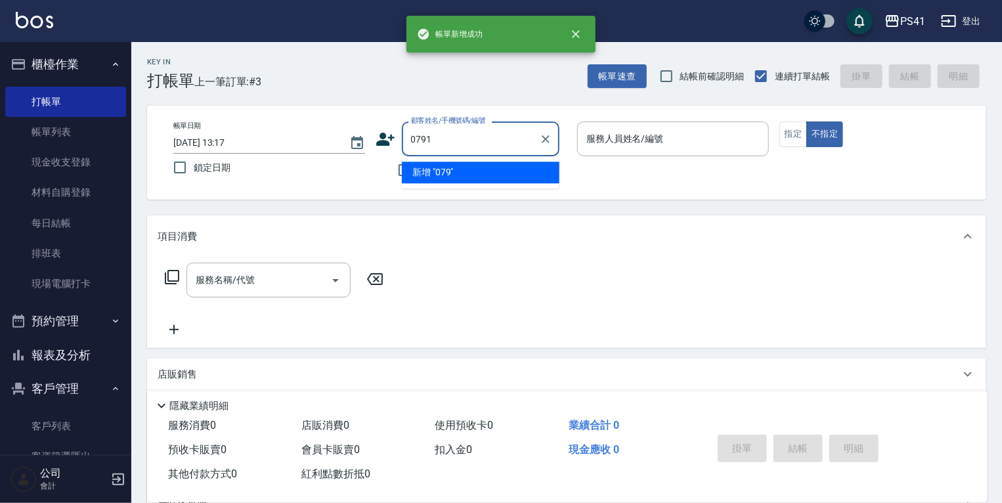
type input "0791"
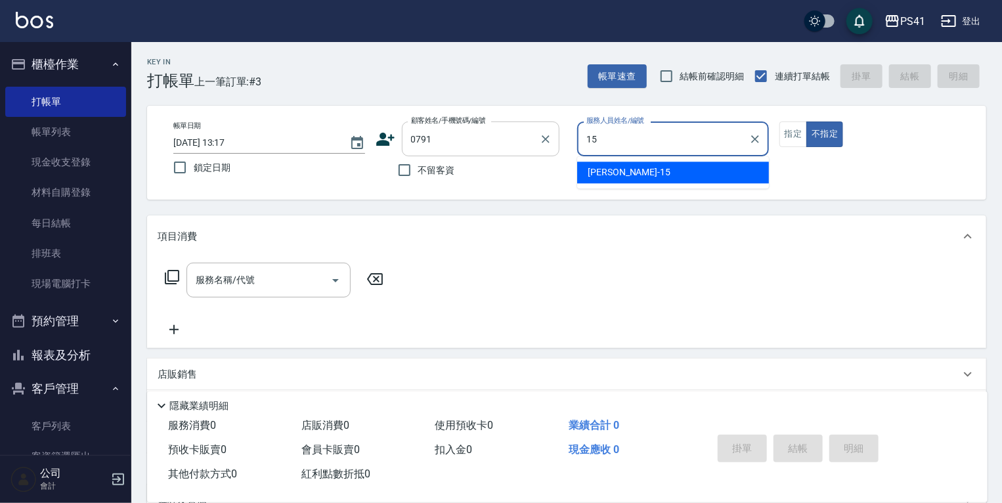
type input "155"
type input "[PERSON_NAME]/0925080109/0791"
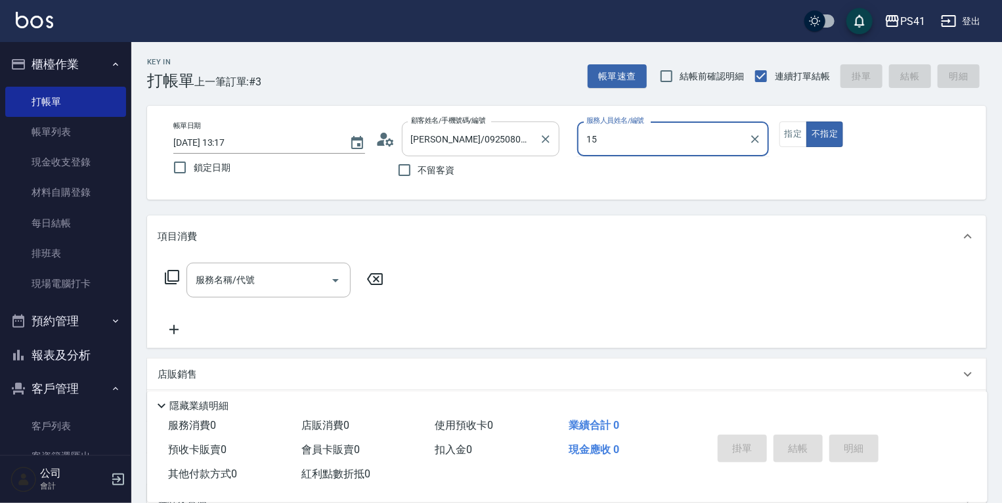
type input "[PERSON_NAME]15"
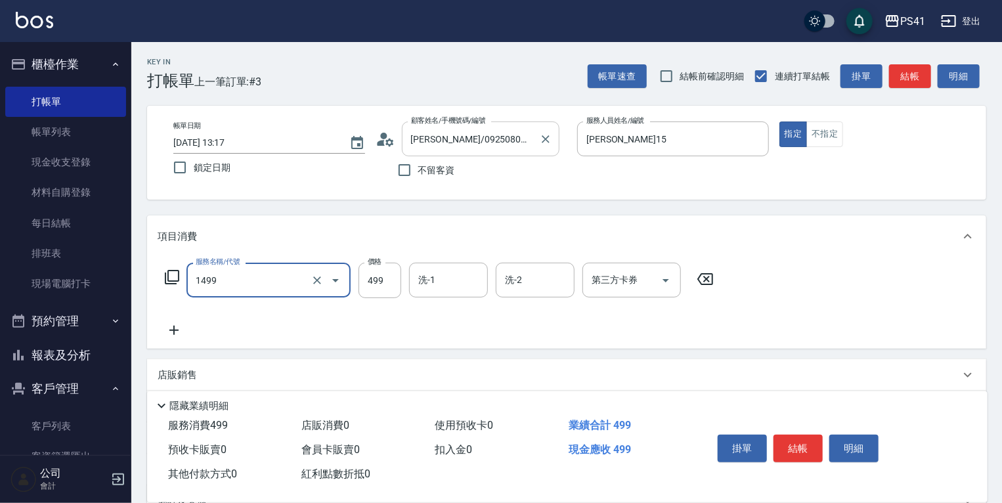
type input "活氧毛囊淨化髮浴(1499)"
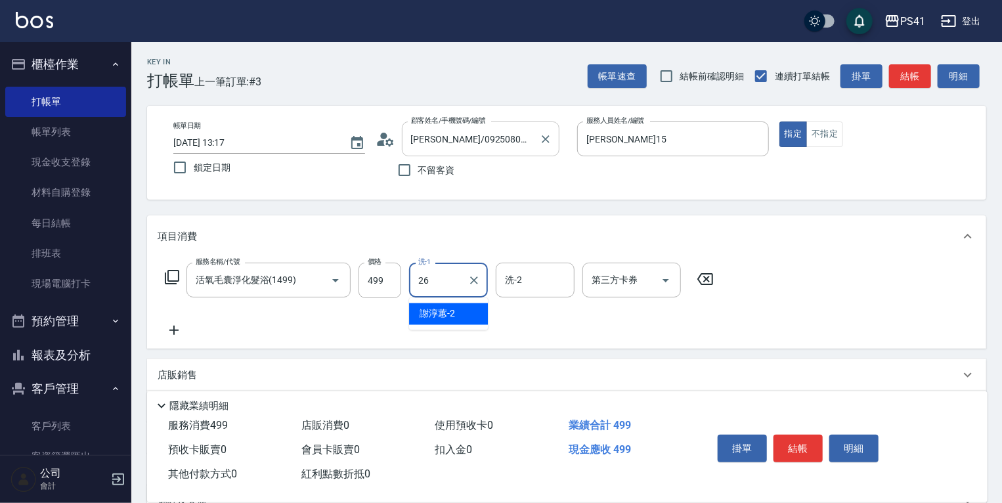
type input "[PERSON_NAME]-26"
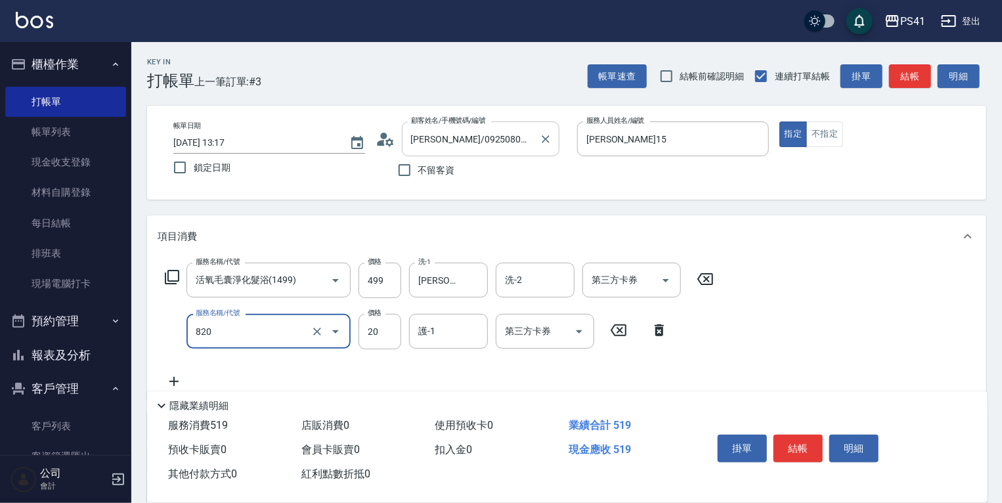
type input "潤絲(820)"
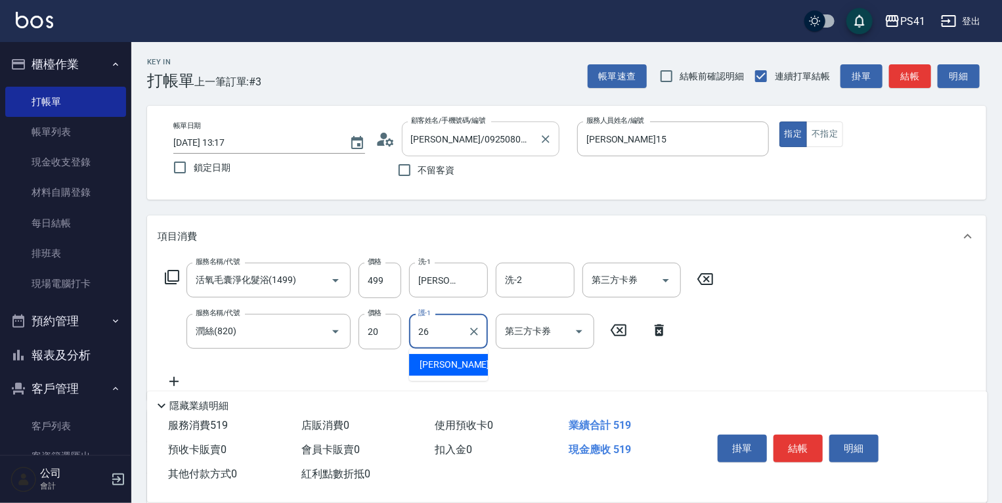
type input "[PERSON_NAME]-26"
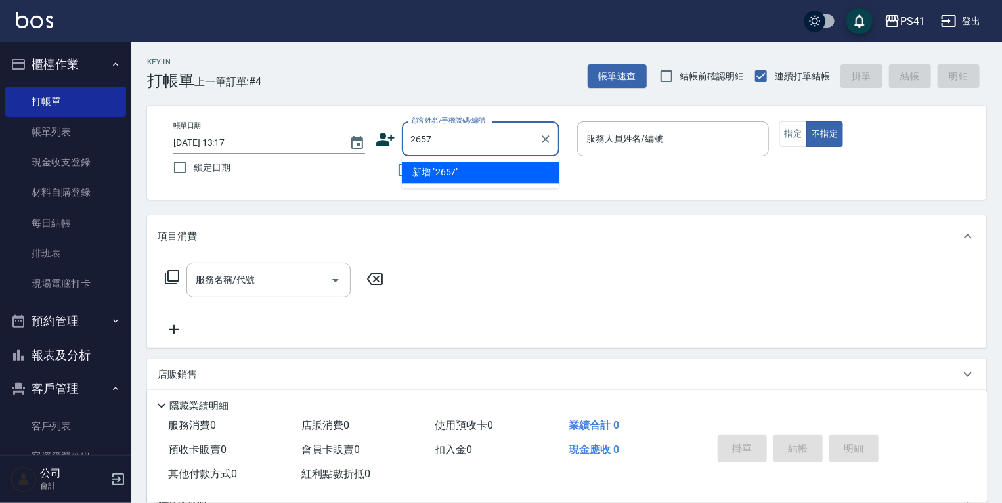
type input "2657"
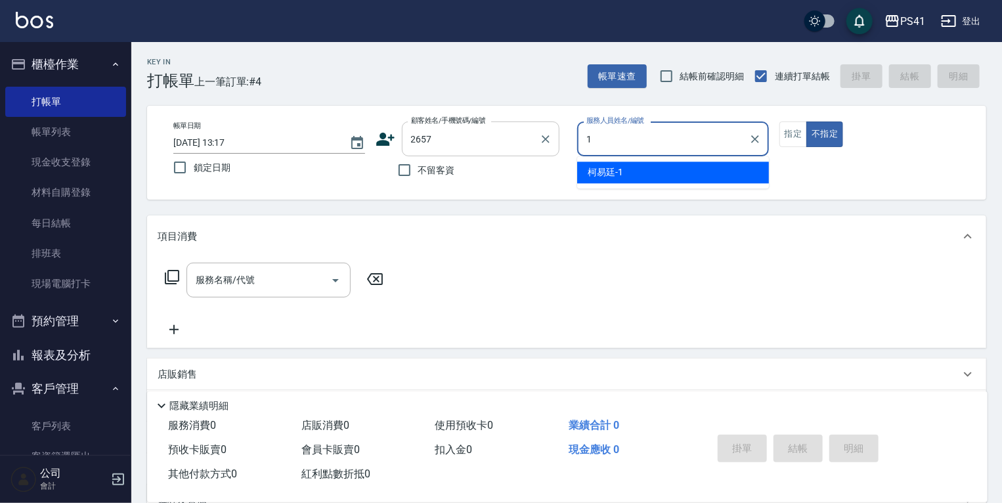
type input "[PERSON_NAME]-1"
type input "陳希溱/0939526670/2657"
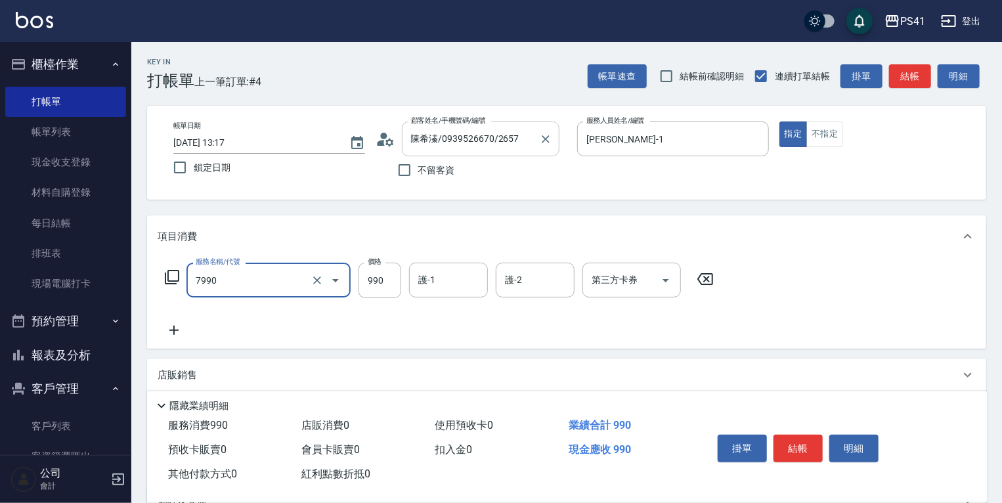
type input "髮原素頭皮養護-活動(7990)"
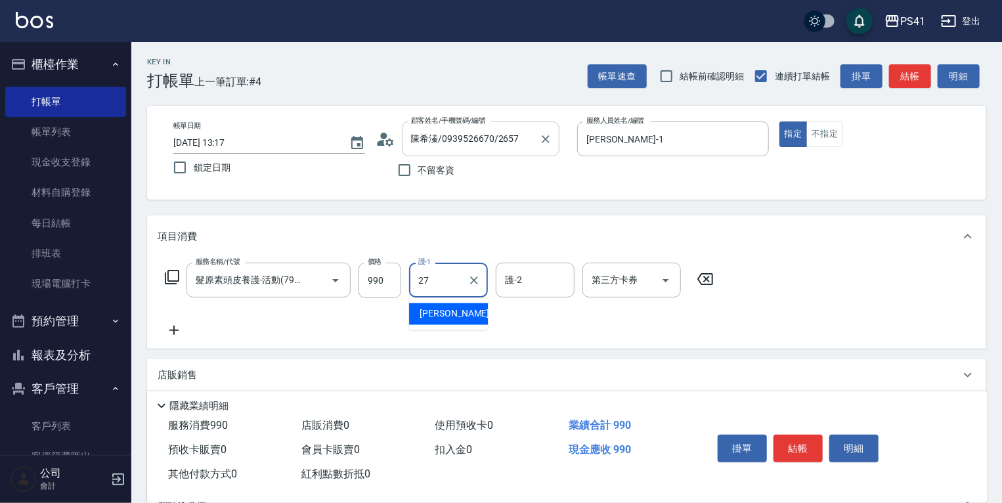
type input "佳佳-27"
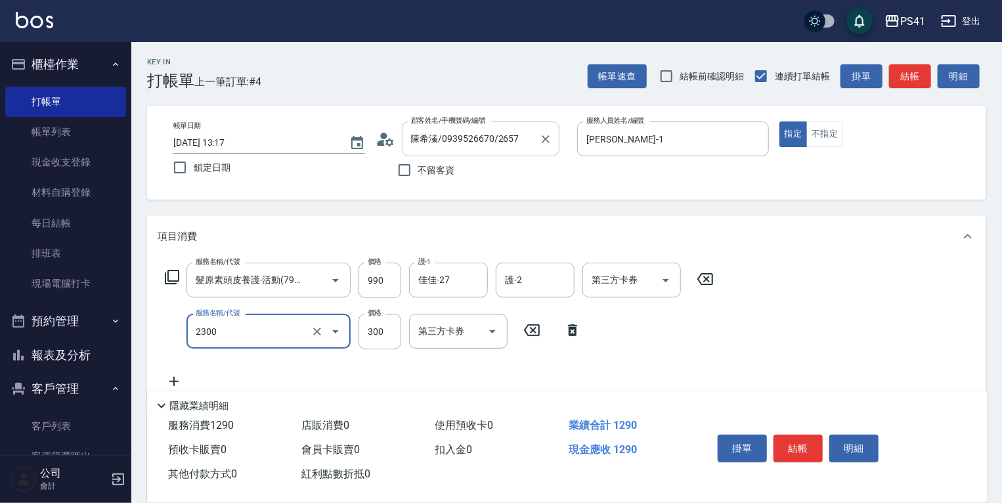
type input "剪髮(2300)"
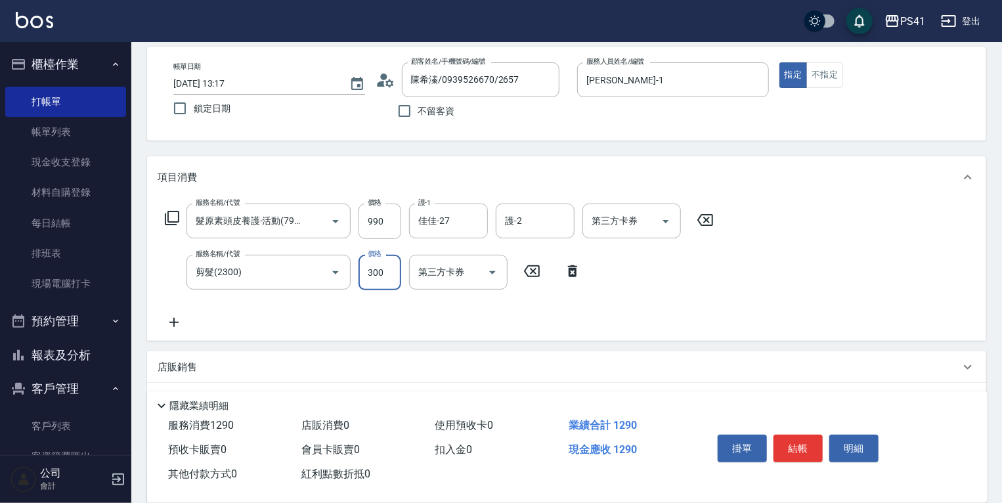
scroll to position [189, 0]
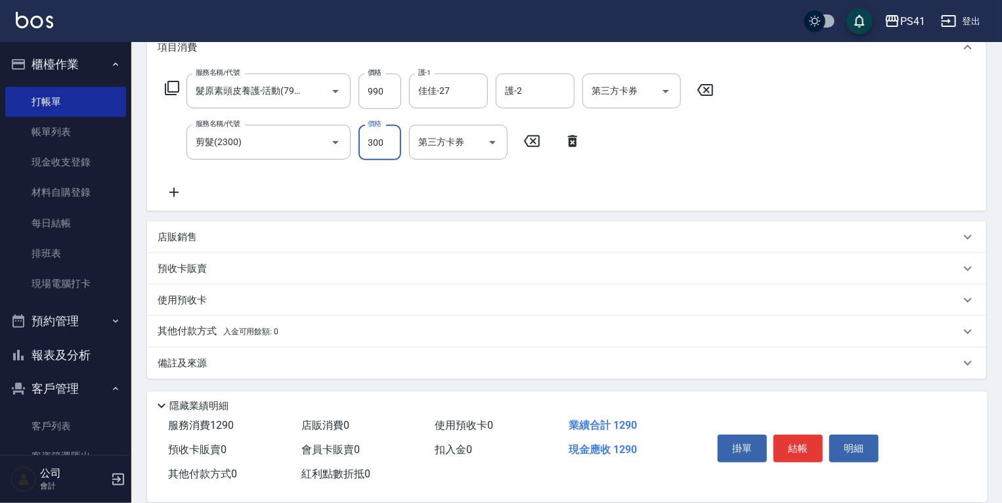
click at [288, 337] on div "其他付款方式 入金可用餘額: 0" at bounding box center [559, 331] width 802 height 14
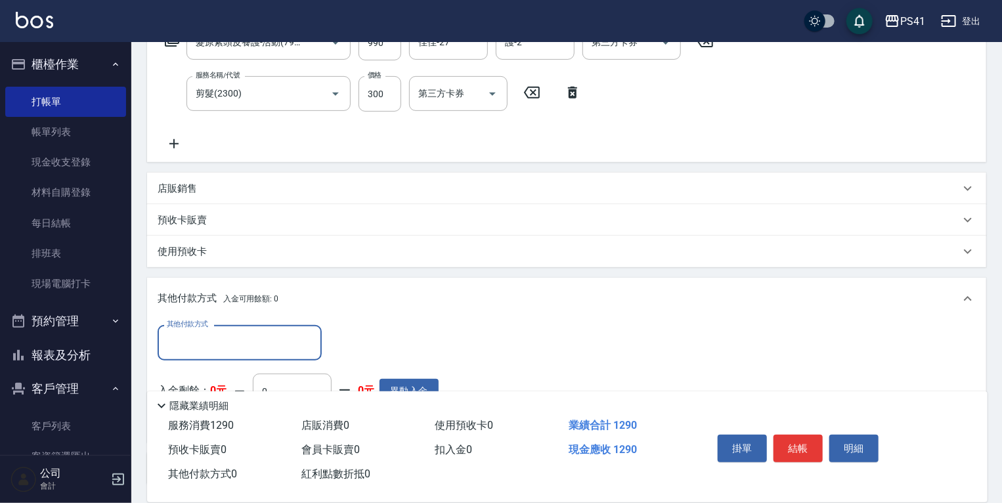
scroll to position [0, 0]
click at [270, 332] on input "其他付款方式" at bounding box center [239, 342] width 152 height 23
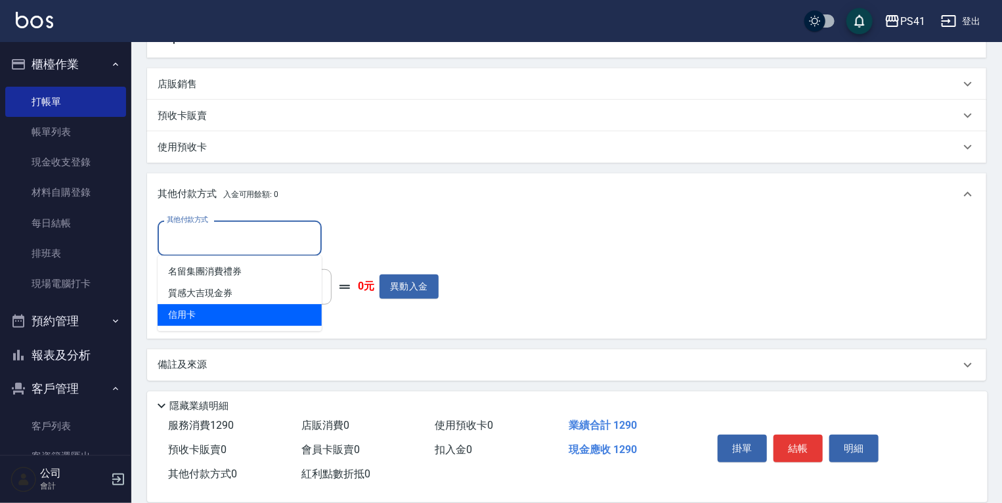
scroll to position [343, 0]
click at [282, 313] on span "信用卡" at bounding box center [240, 314] width 164 height 22
type input "信用卡"
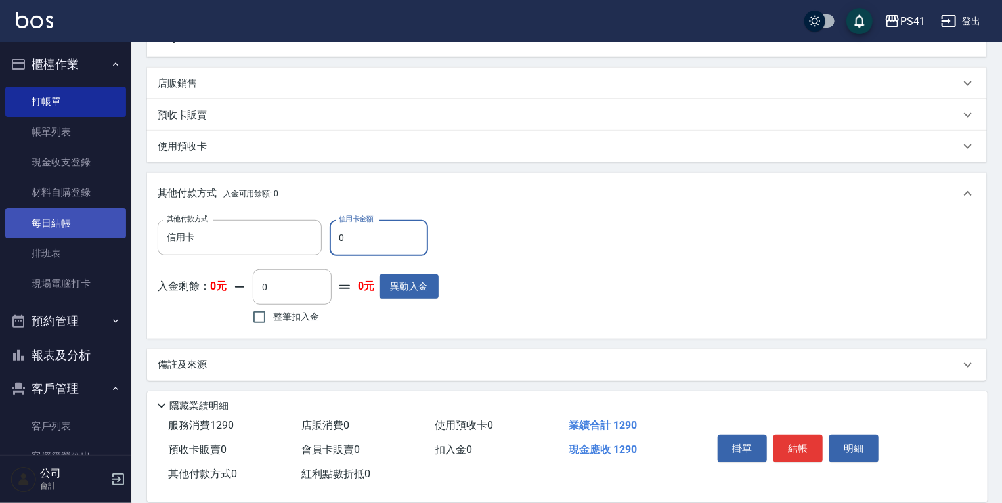
drag, startPoint x: 359, startPoint y: 250, endPoint x: 74, endPoint y: 228, distance: 286.3
click at [186, 228] on div "其他付款方式 信用卡 其他付款方式 信用卡金額 0 信用卡金額" at bounding box center [298, 237] width 281 height 35
type input "1290"
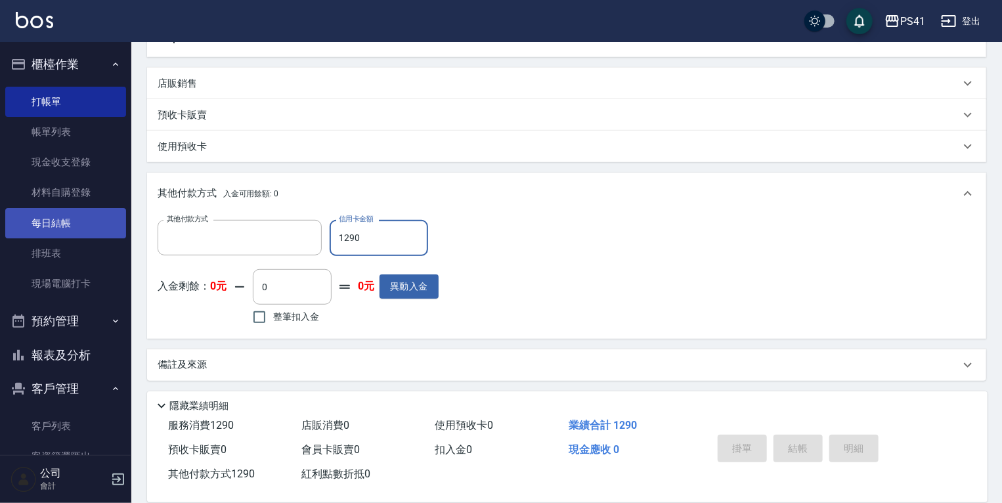
scroll to position [0, 0]
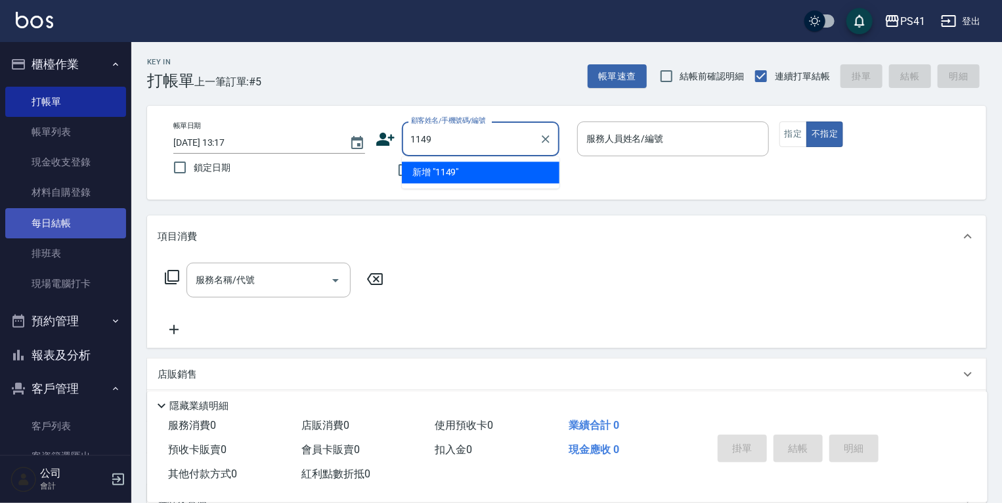
type input "1149"
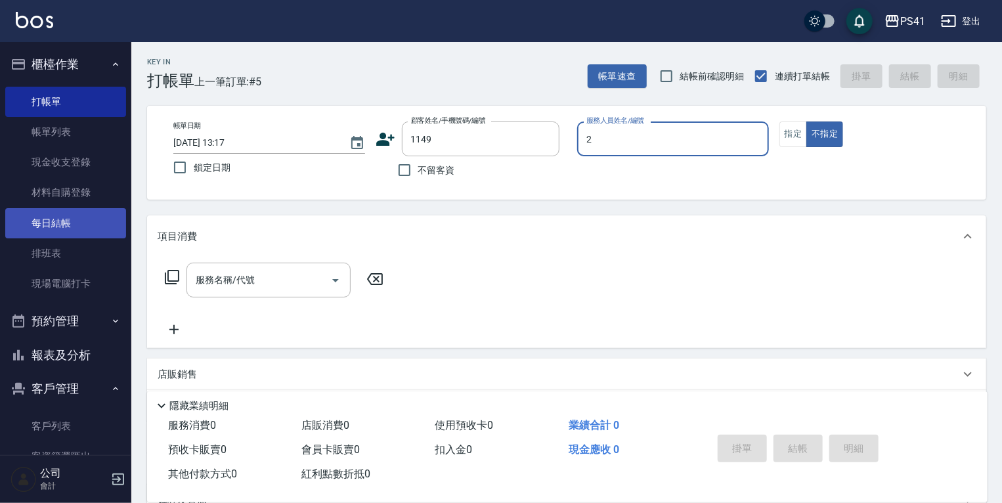
type input "[PERSON_NAME]-2"
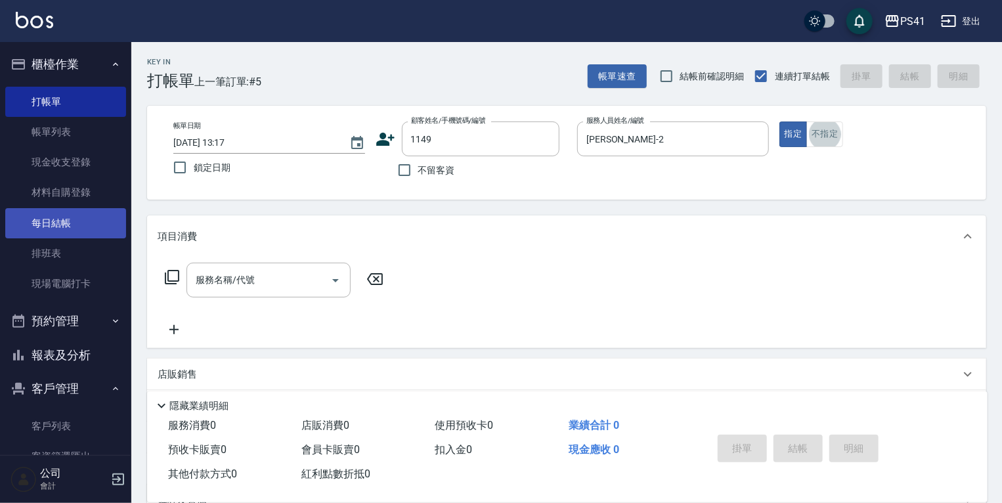
type input "[PERSON_NAME]/0977244499/1149"
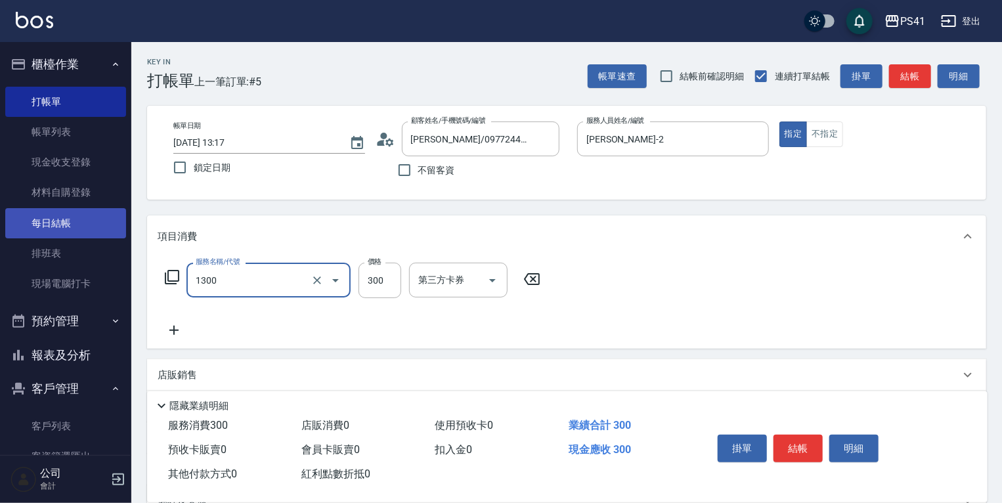
type input "洗髮300(1300)"
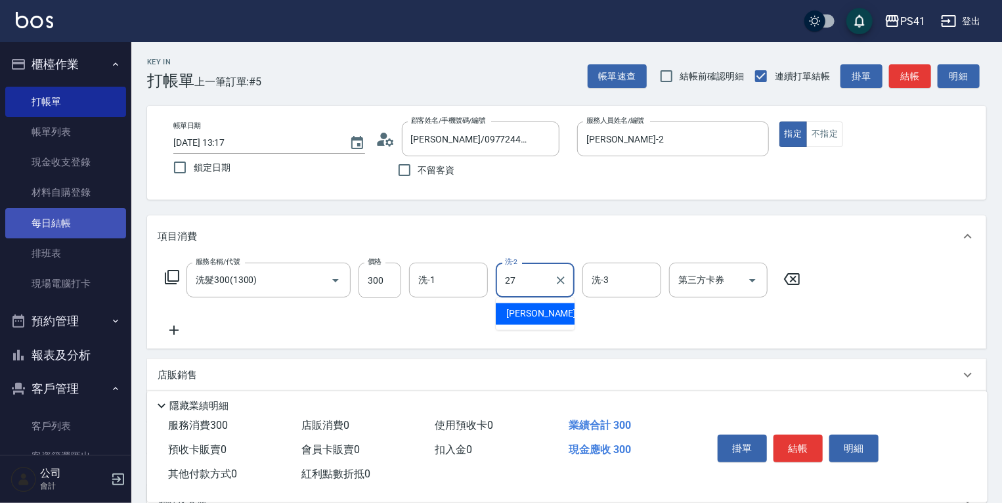
type input "佳佳-27"
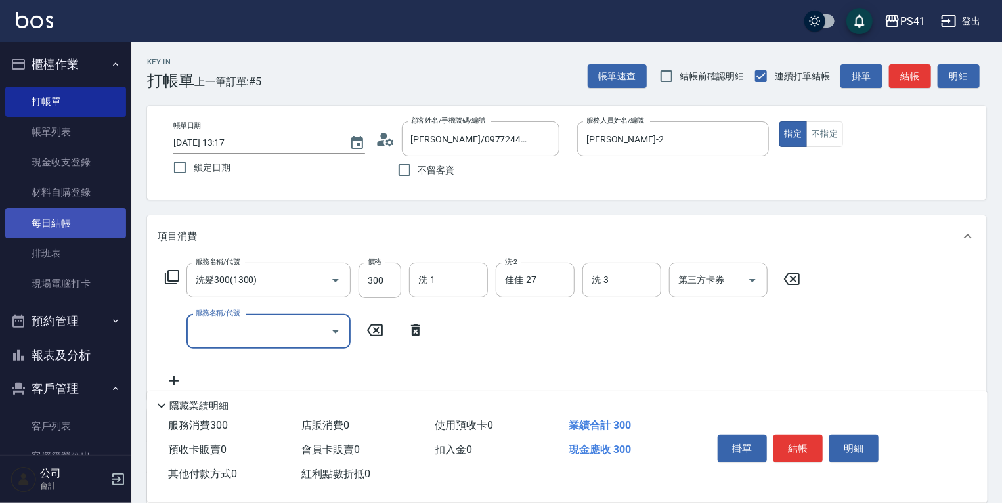
type input "8"
type input "剪瀏海(250)"
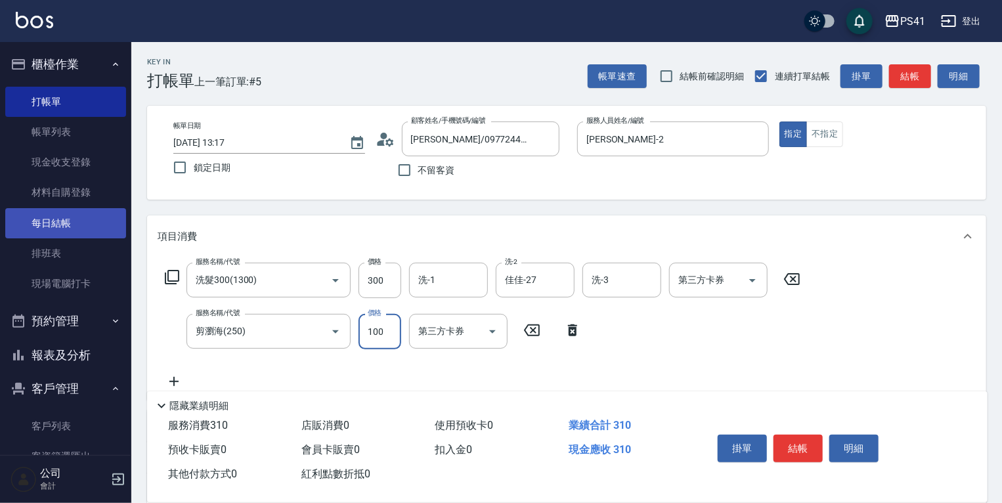
type input "100"
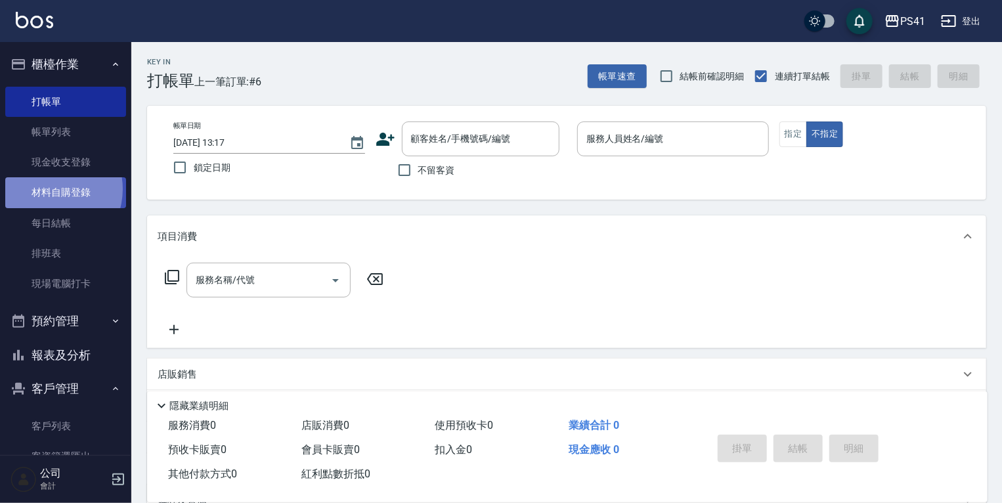
click at [49, 189] on link "材料自購登錄" at bounding box center [65, 192] width 121 height 30
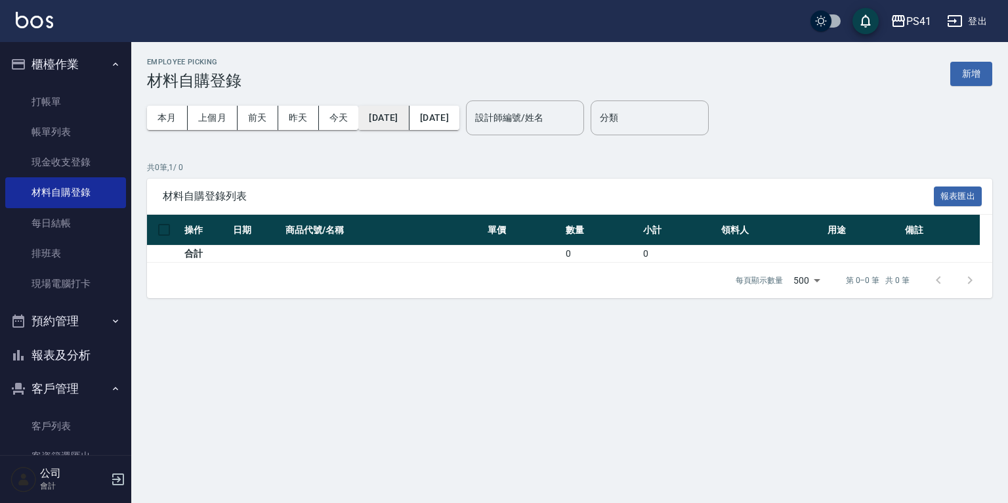
click at [388, 116] on button "[DATE]" at bounding box center [383, 118] width 51 height 24
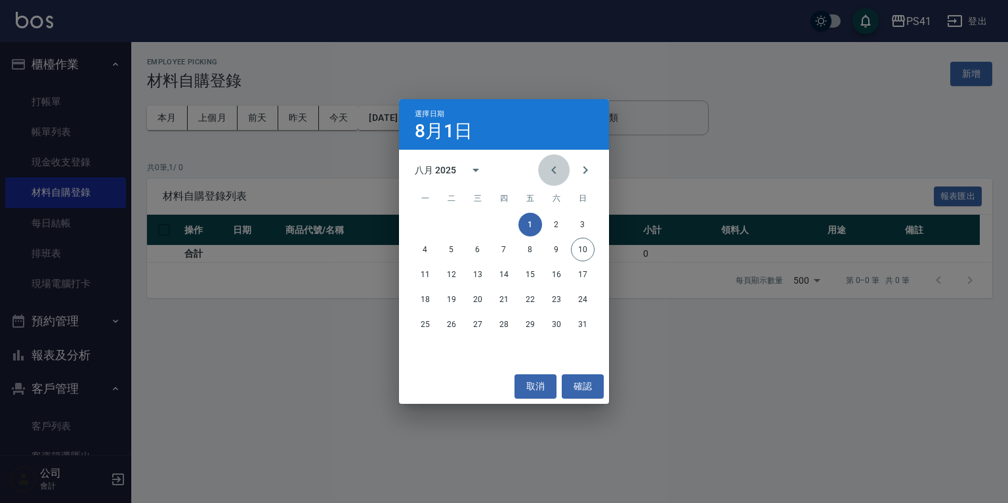
click at [557, 167] on icon "Previous month" at bounding box center [554, 170] width 16 height 16
click at [453, 222] on button "1" at bounding box center [452, 225] width 24 height 24
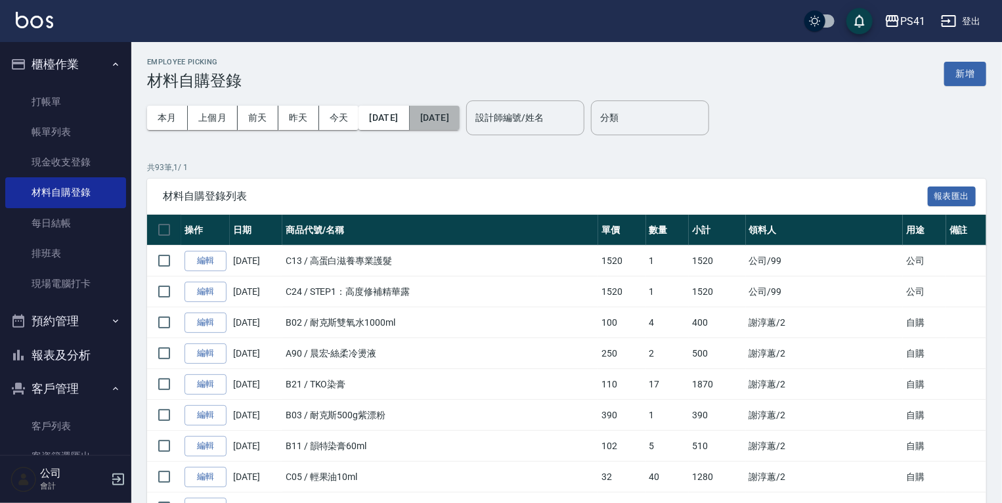
click at [459, 110] on button "[DATE]" at bounding box center [435, 118] width 50 height 24
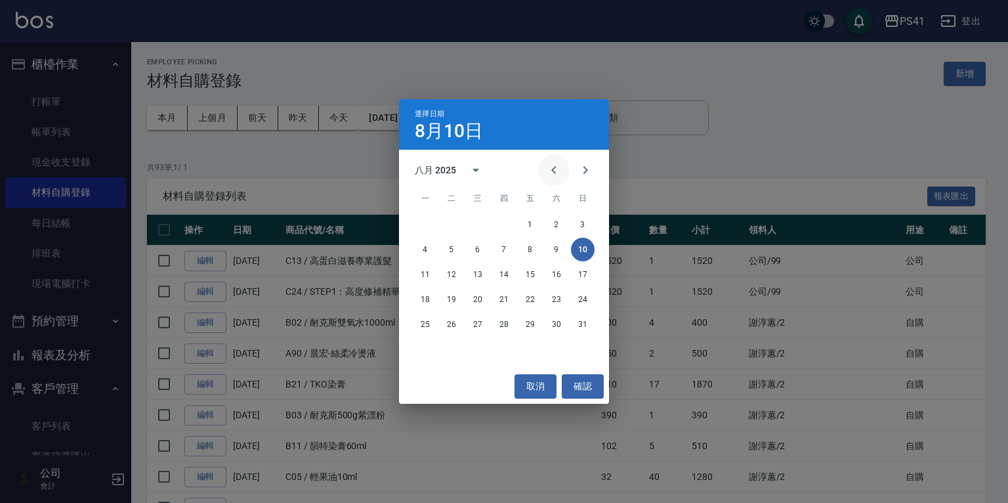
click at [555, 165] on icon "Previous month" at bounding box center [554, 170] width 16 height 16
click at [501, 322] on button "31" at bounding box center [504, 324] width 24 height 24
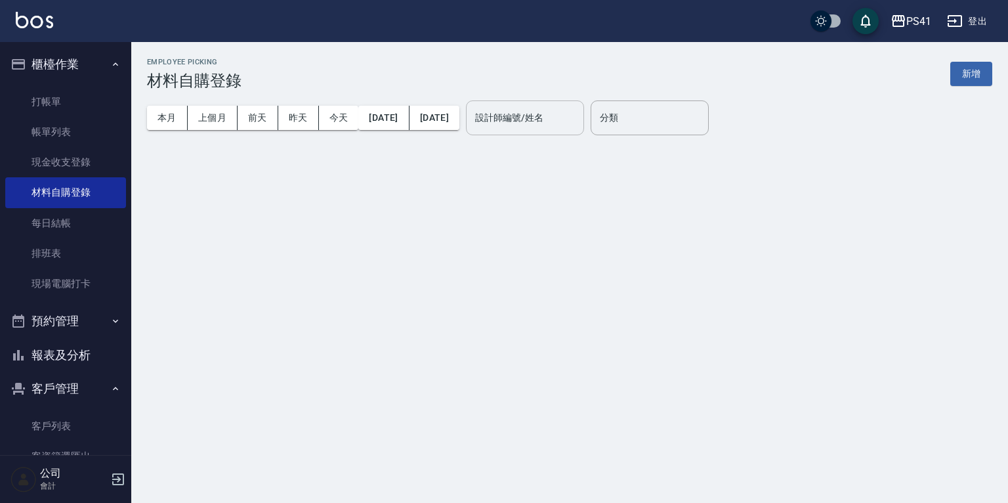
click at [578, 114] on input "設計師編號/姓名" at bounding box center [525, 117] width 106 height 23
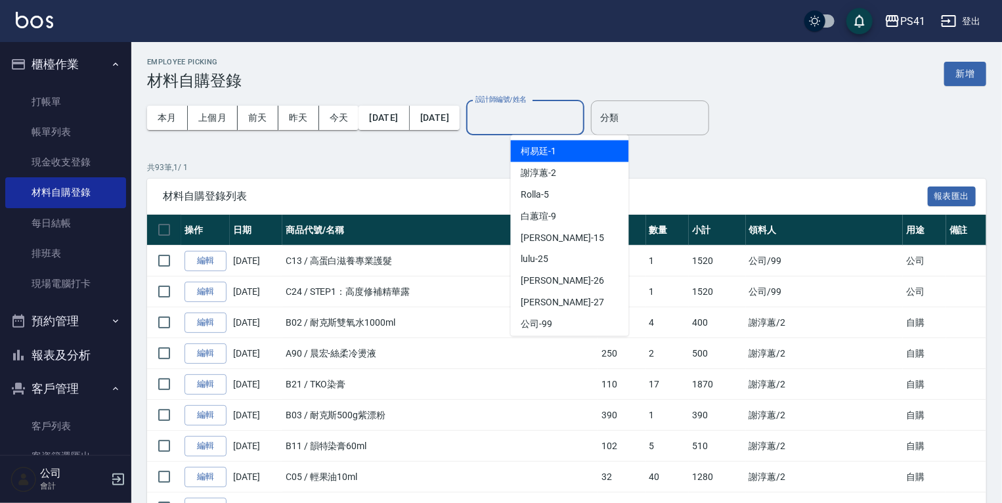
click at [572, 152] on div "[PERSON_NAME]-1" at bounding box center [570, 151] width 118 height 22
type input "[PERSON_NAME]-1"
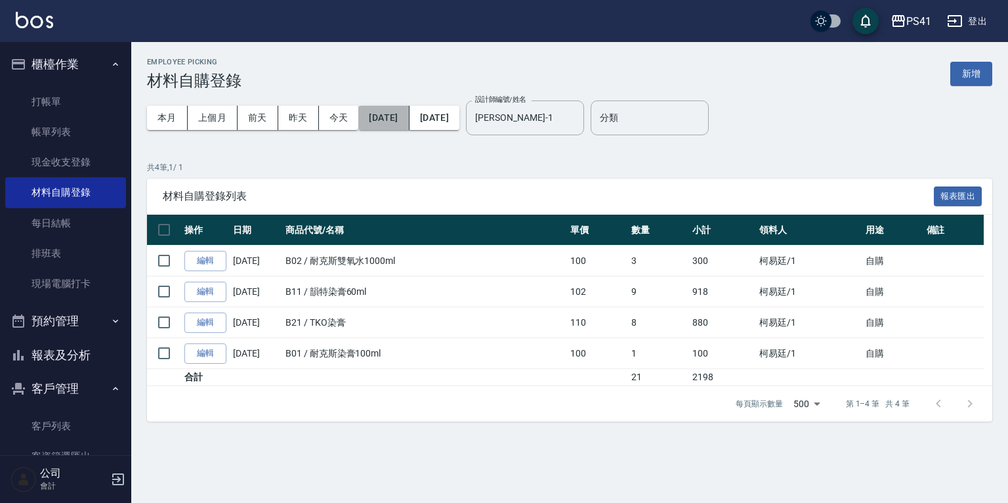
click at [403, 113] on button "[DATE]" at bounding box center [383, 118] width 51 height 24
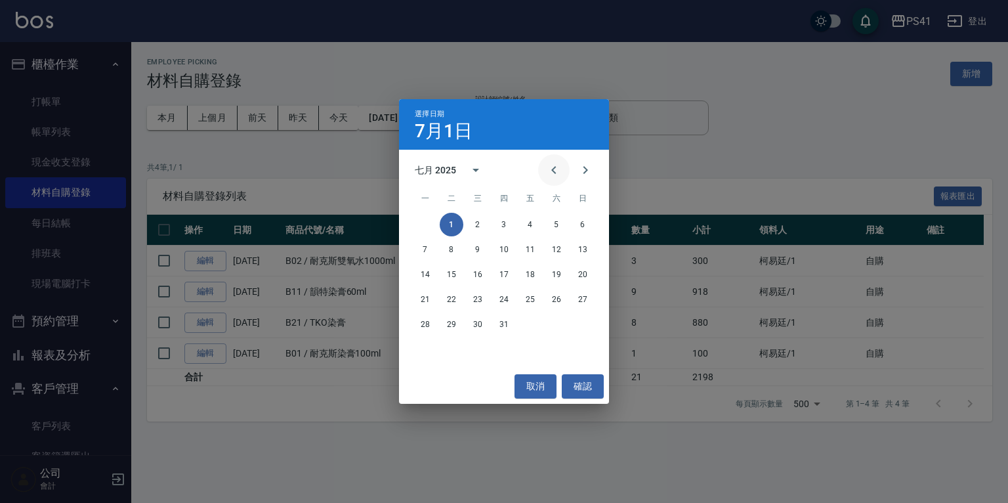
click at [551, 170] on icon "Previous month" at bounding box center [554, 170] width 16 height 16
click at [587, 223] on button "1" at bounding box center [583, 225] width 24 height 24
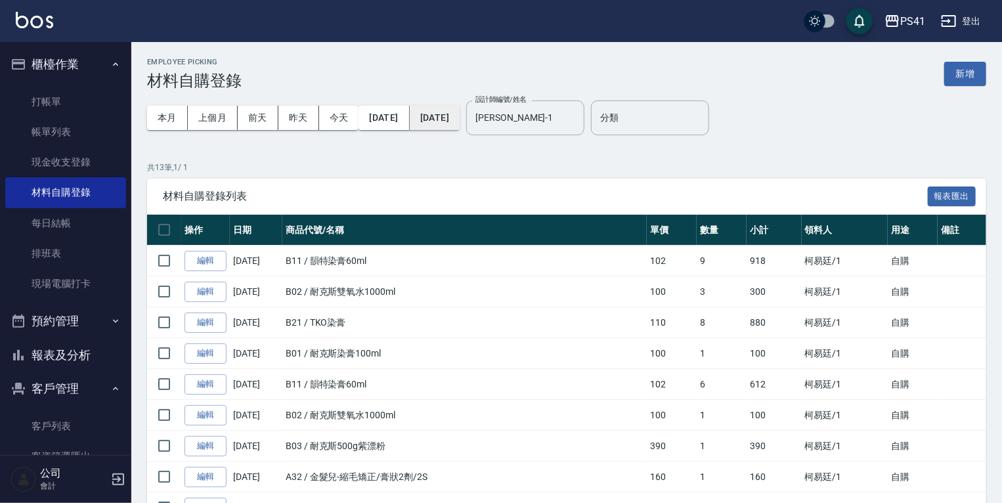
click at [459, 118] on button "[DATE]" at bounding box center [435, 118] width 50 height 24
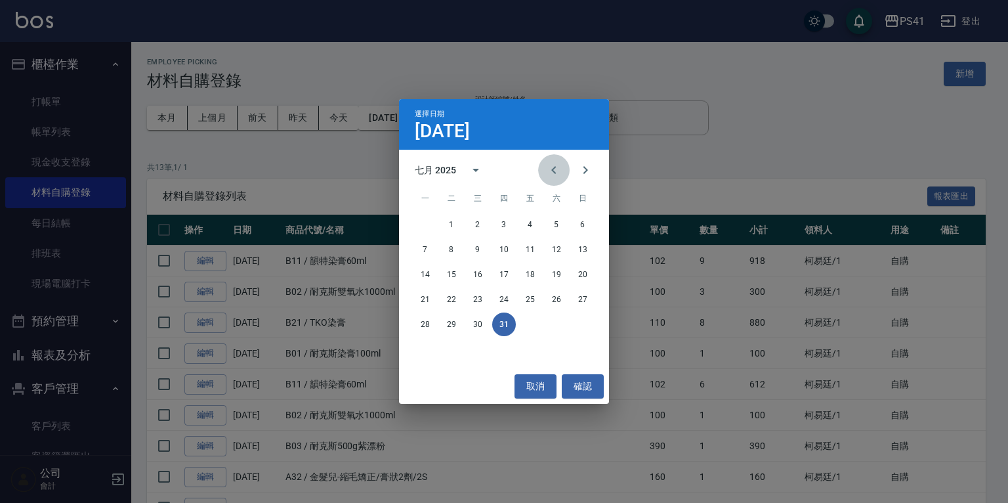
click at [555, 168] on icon "Previous month" at bounding box center [554, 170] width 16 height 16
click at [421, 345] on button "30" at bounding box center [425, 349] width 24 height 24
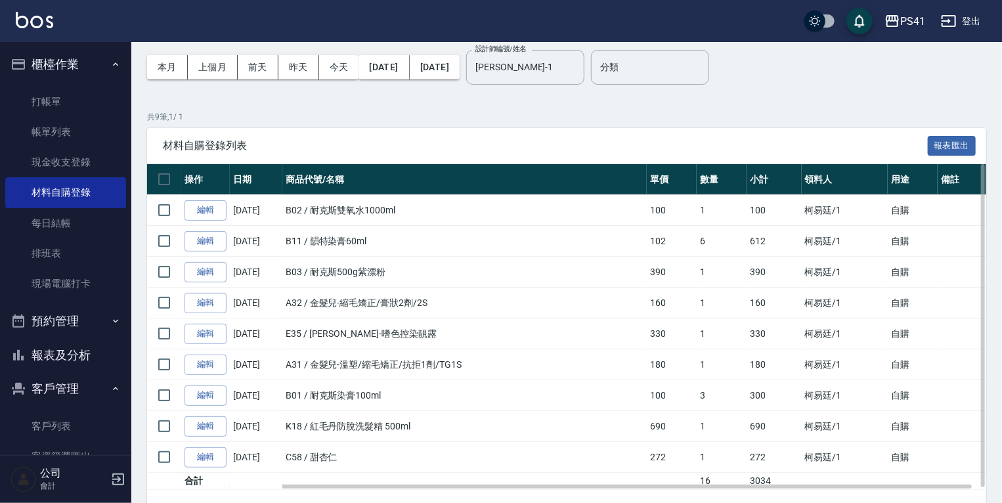
scroll to position [34, 0]
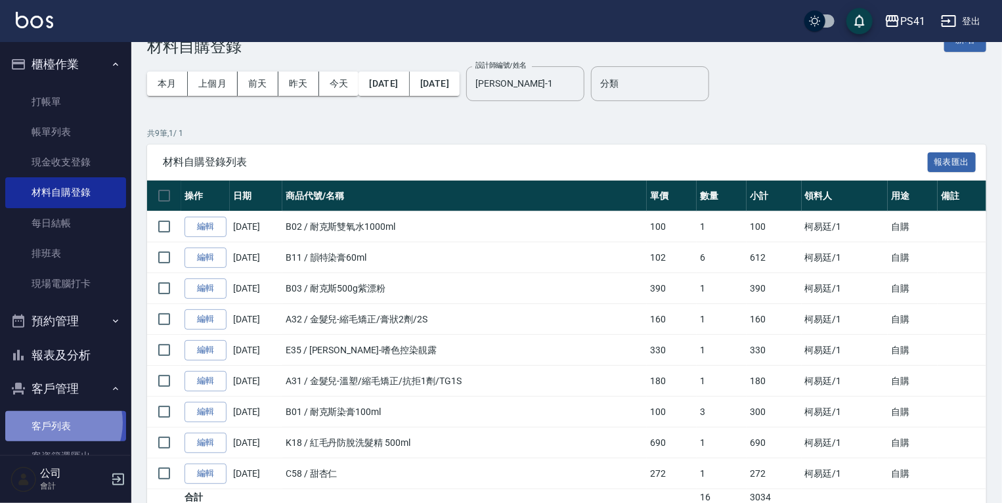
click at [55, 423] on link "客戶列表" at bounding box center [65, 426] width 121 height 30
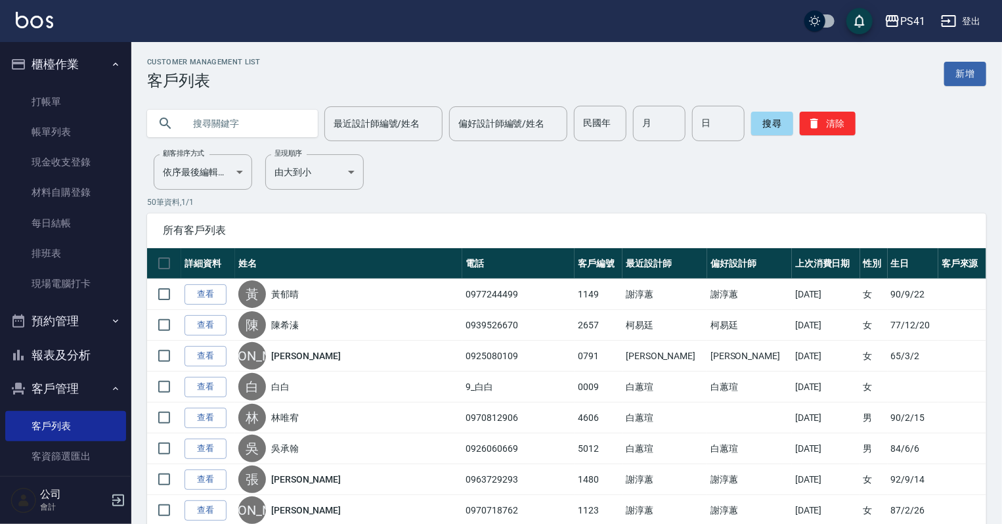
click at [202, 129] on input "text" at bounding box center [245, 123] width 123 height 35
type input "0927861"
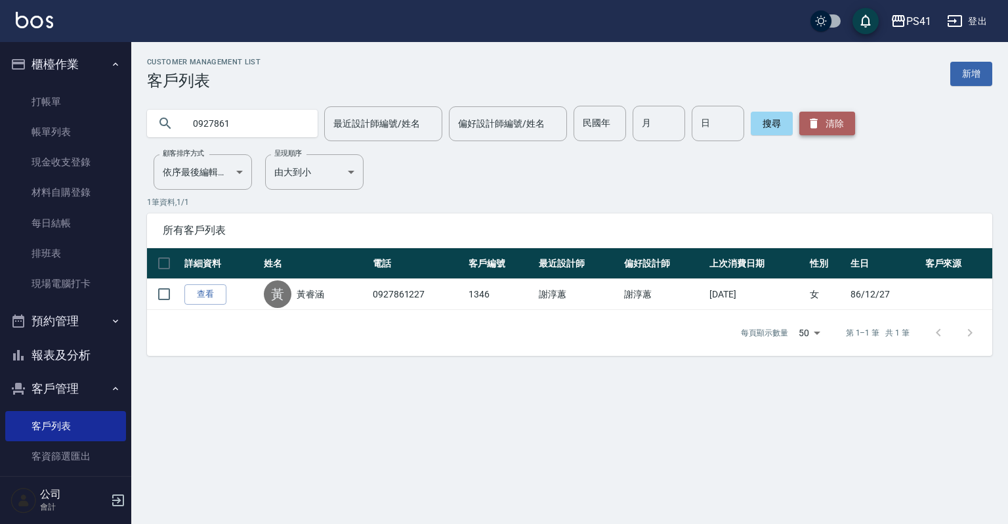
click at [802, 132] on button "清除" at bounding box center [827, 124] width 56 height 24
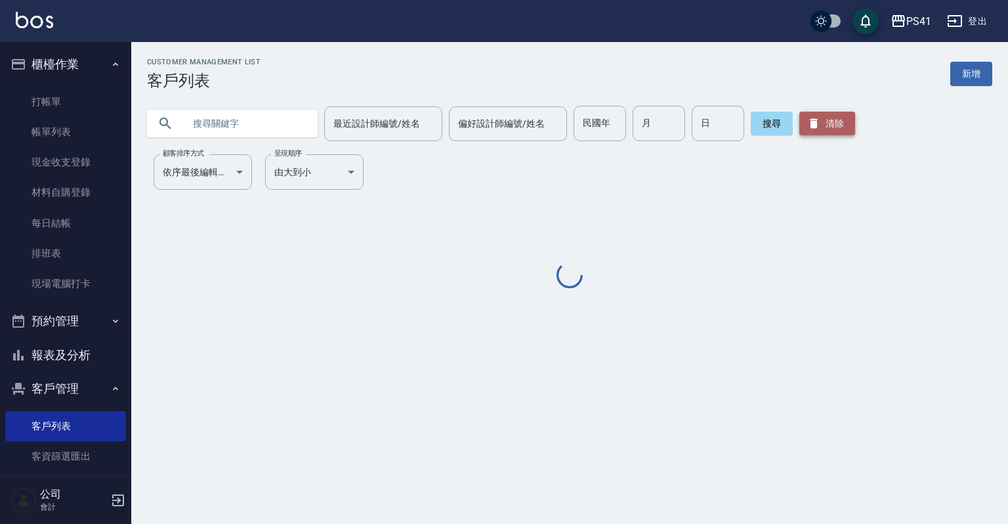
click at [803, 132] on button "清除" at bounding box center [827, 124] width 56 height 24
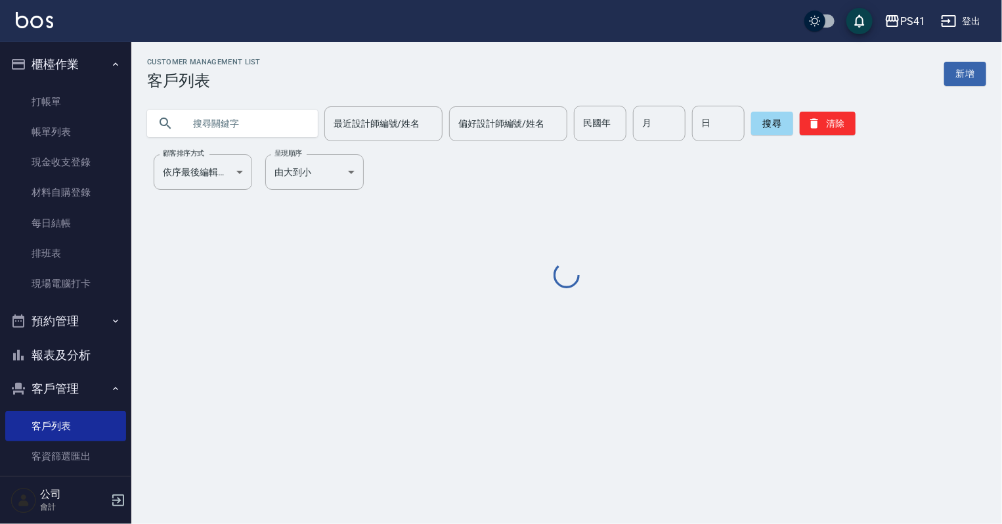
click at [226, 121] on input "text" at bounding box center [245, 123] width 123 height 35
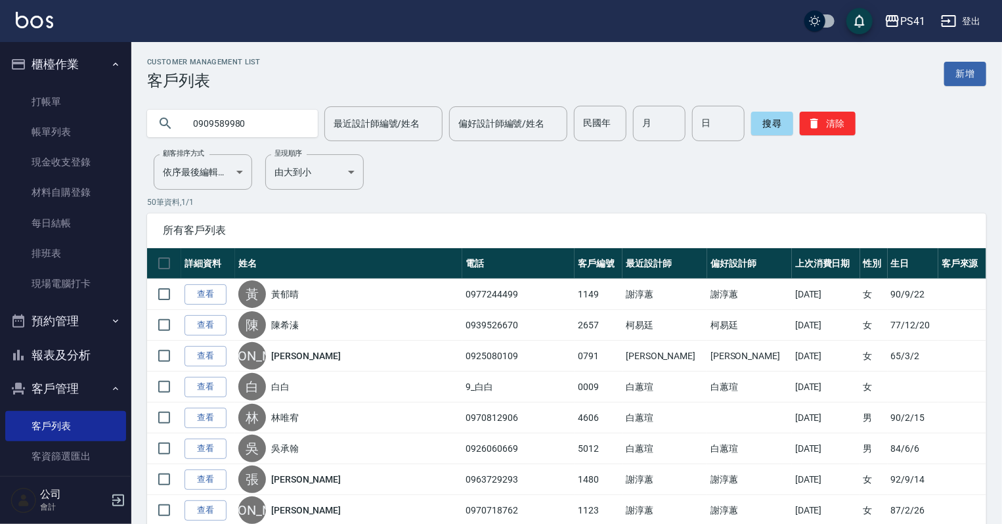
type input "0909589980"
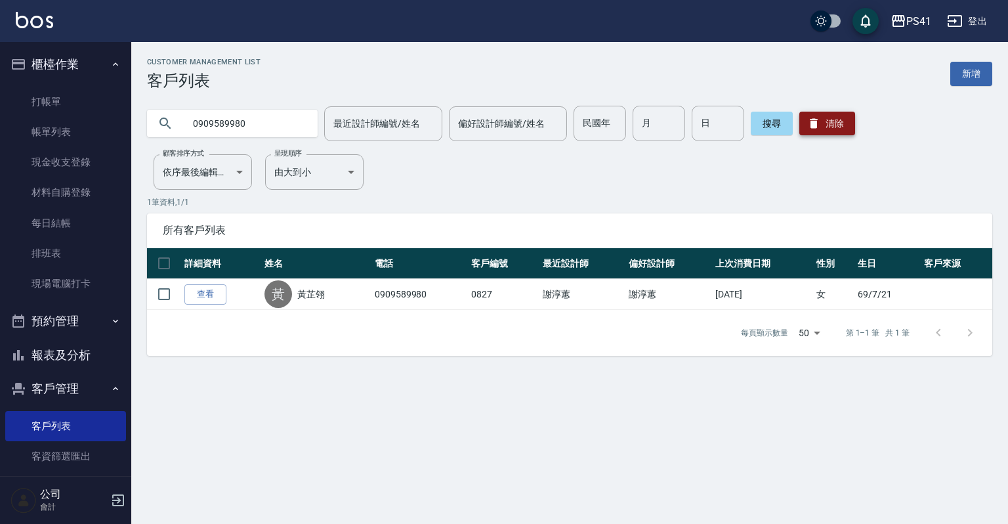
click at [845, 121] on button "清除" at bounding box center [827, 124] width 56 height 24
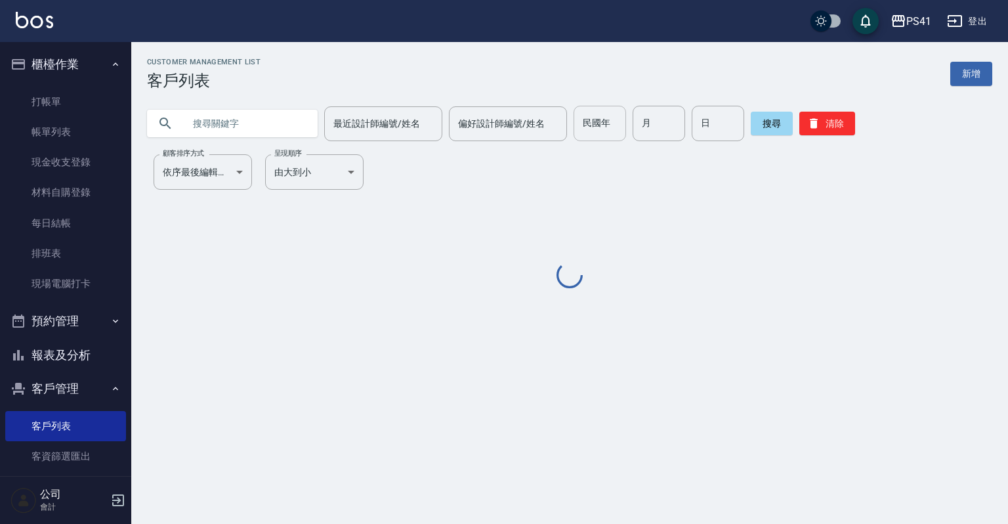
click at [605, 119] on div "最近設計師編號/姓名 最近設計師編號/姓名 偏好設計師編號/姓名 偏好設計師編號/姓名 民國年 民國年 月 月 日 日 搜尋 清除" at bounding box center [569, 123] width 845 height 35
click at [244, 110] on input "text" at bounding box center [245, 123] width 123 height 35
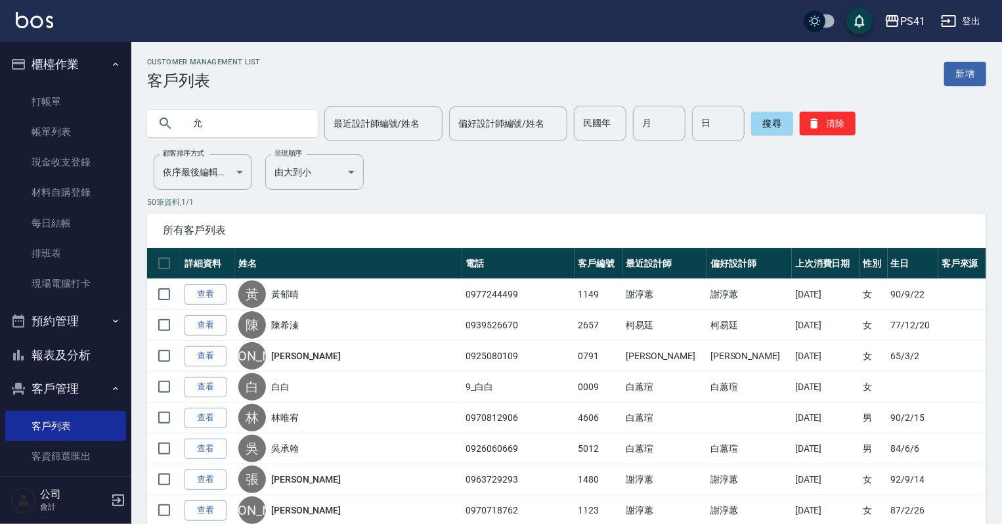
type input "允"
